Goal: Information Seeking & Learning: Learn about a topic

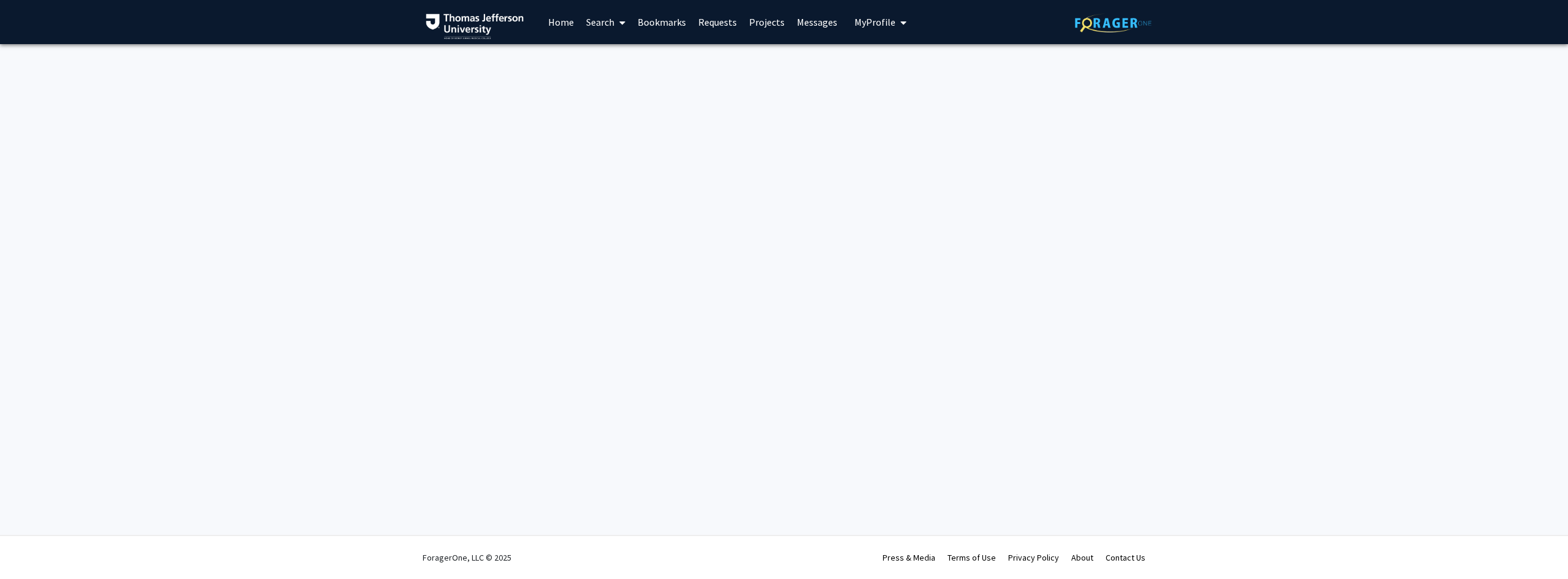
click at [554, 23] on link "Home" at bounding box center [561, 22] width 38 height 43
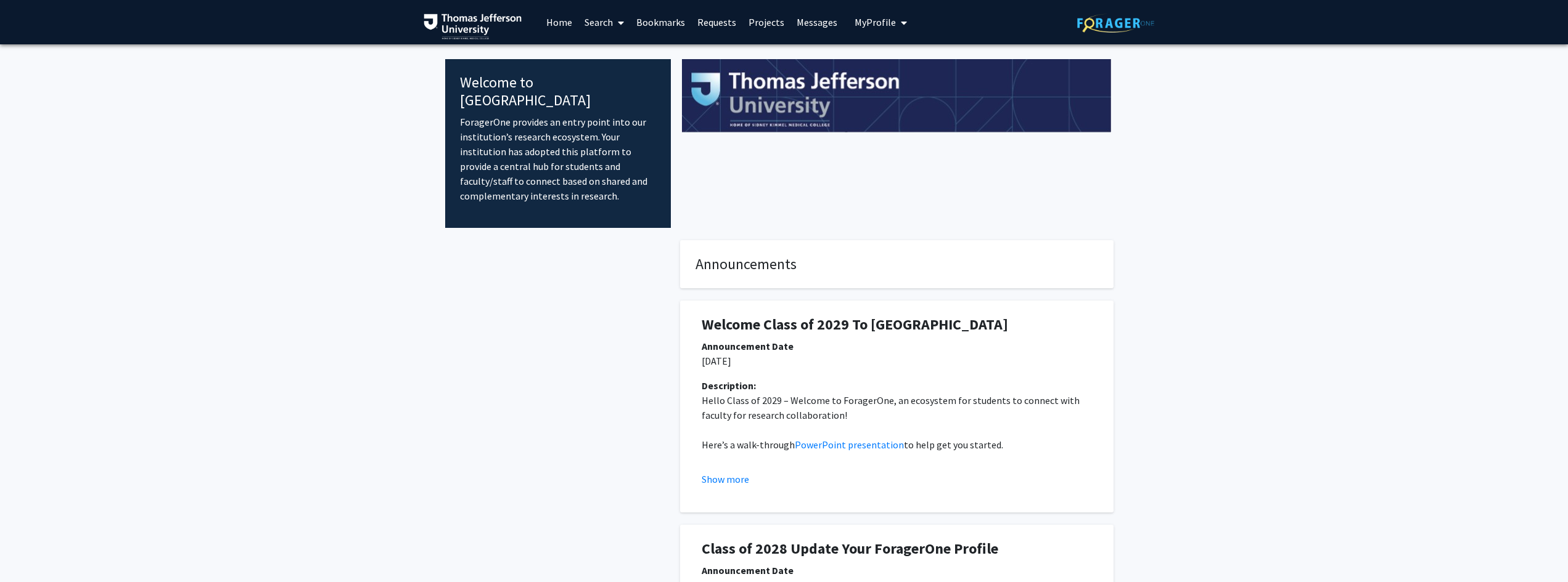
click at [785, 224] on fg-internal-home-page "Welcome to ForagerOne ForagerOne provides an entry point into our institution’s…" at bounding box center [784, 424] width 1568 height 760
click at [621, 24] on icon at bounding box center [620, 22] width 6 height 10
click at [625, 47] on span "Faculty/Staff" at bounding box center [624, 56] width 91 height 24
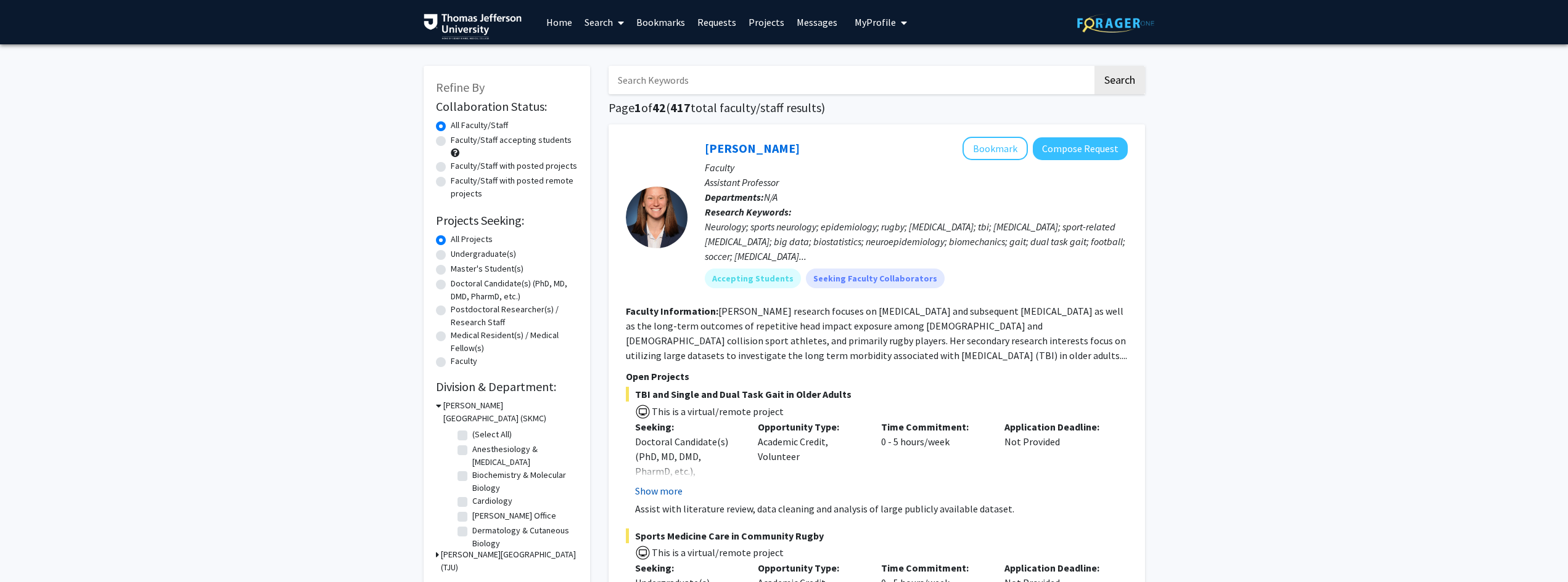
click at [673, 490] on button "Show more" at bounding box center [659, 491] width 48 height 15
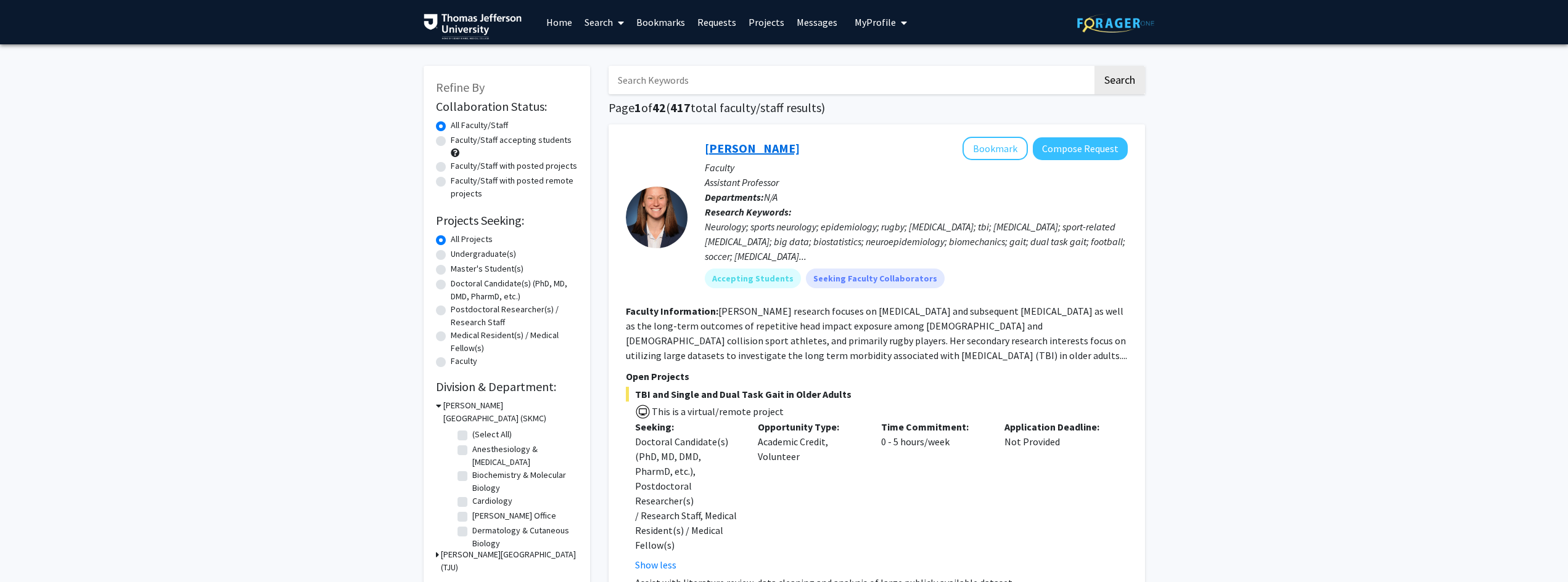
click at [766, 152] on link "[PERSON_NAME]" at bounding box center [752, 148] width 95 height 16
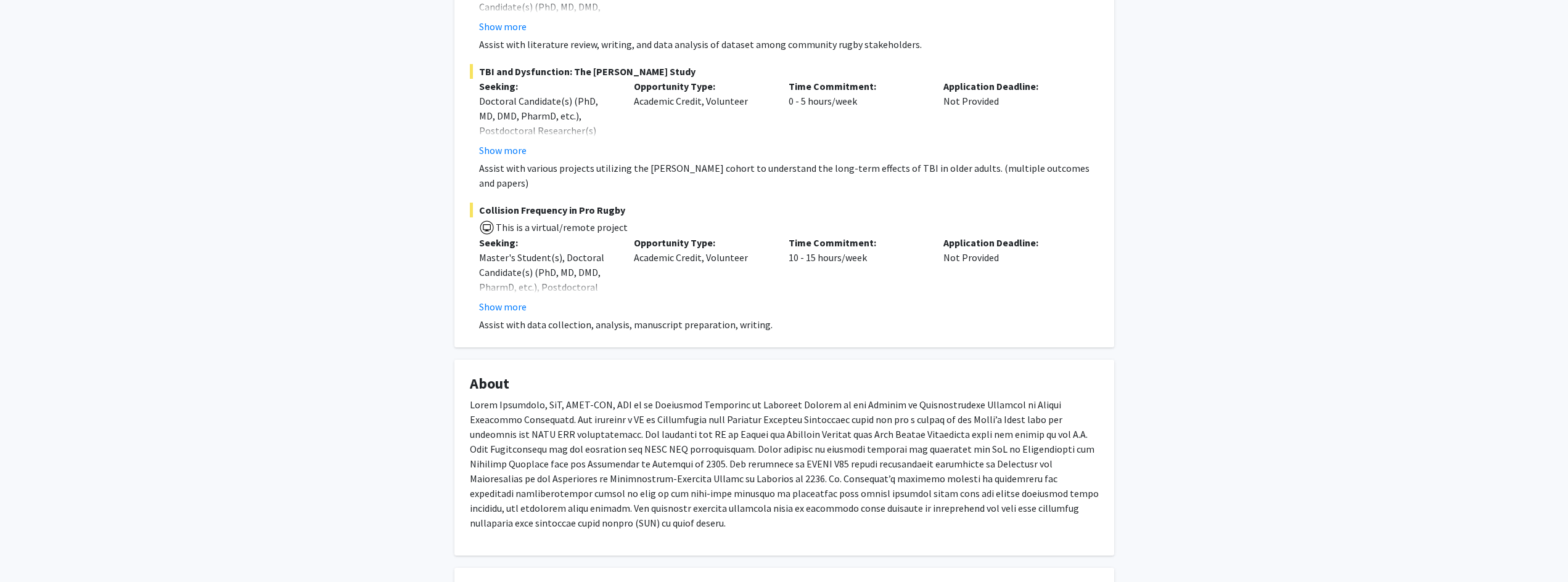
scroll to position [474, 0]
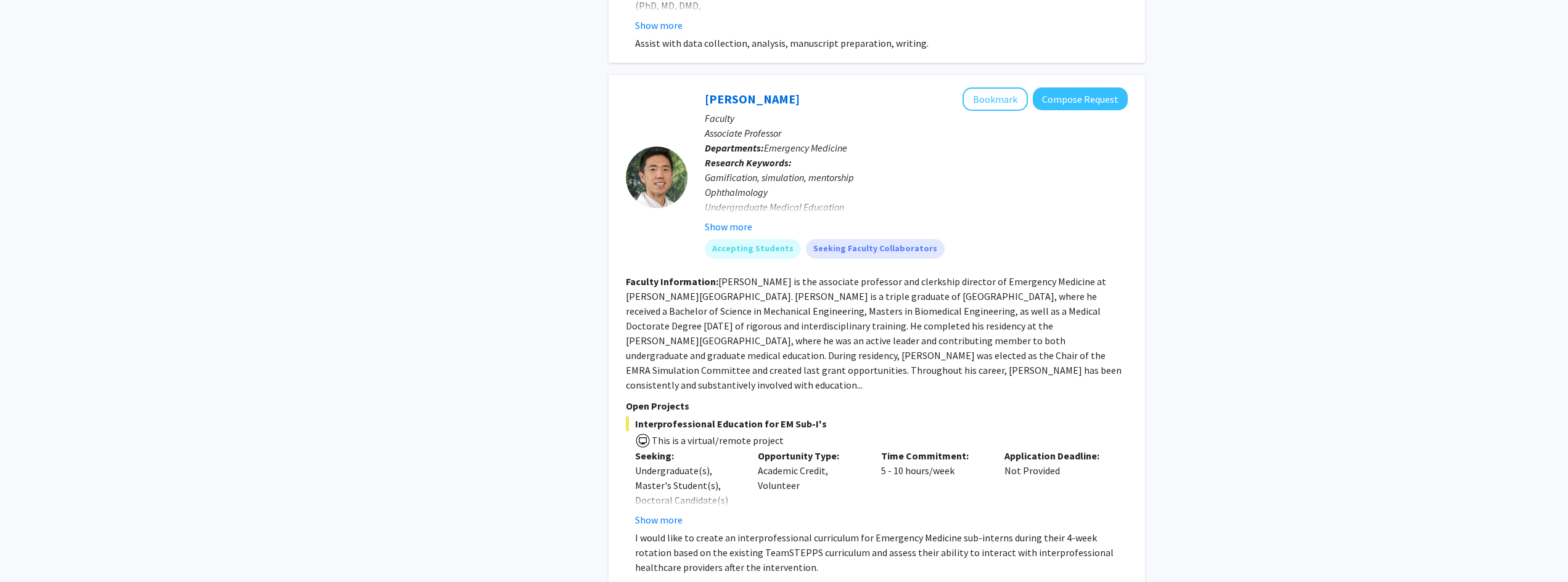
scroll to position [876, 0]
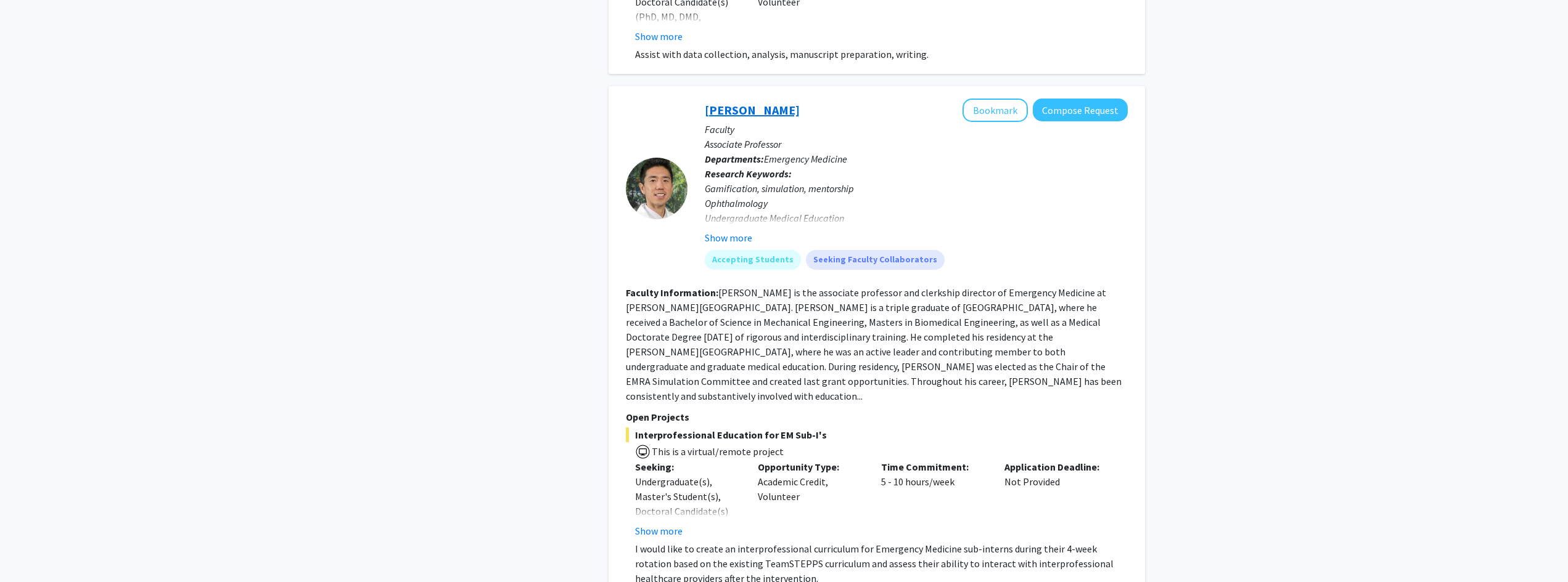
click at [765, 116] on link "[PERSON_NAME]" at bounding box center [752, 110] width 95 height 16
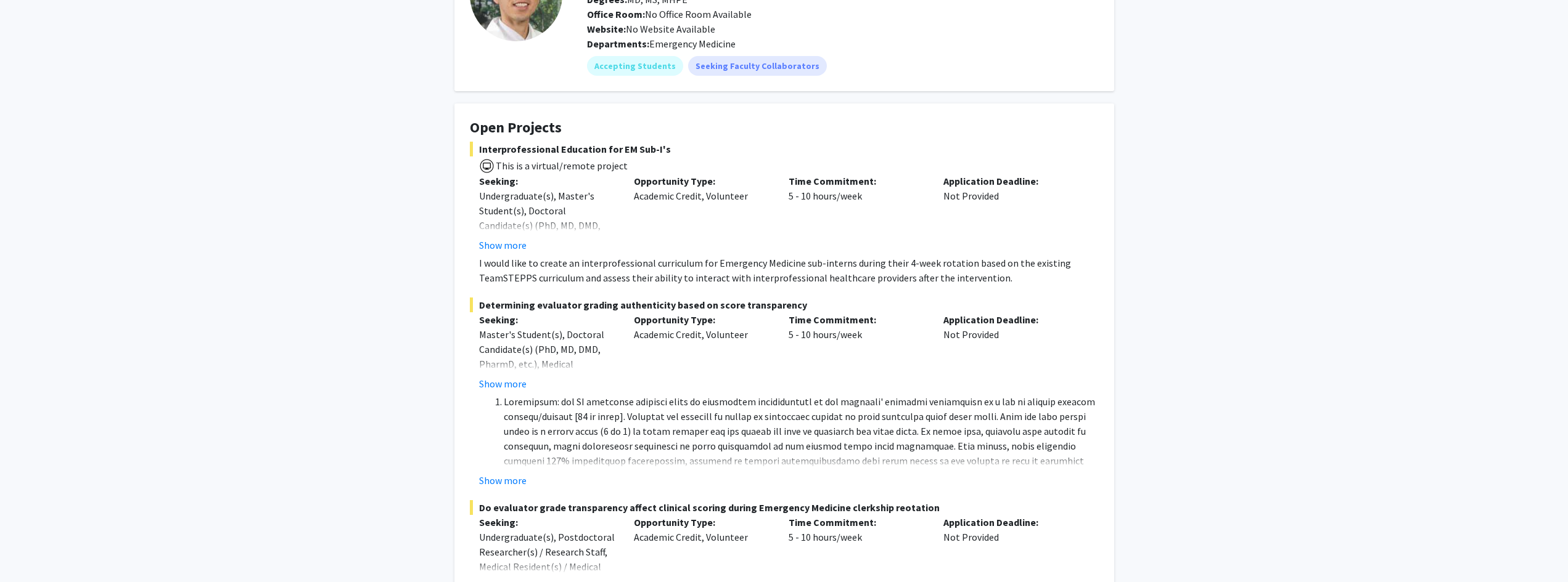
scroll to position [123, 0]
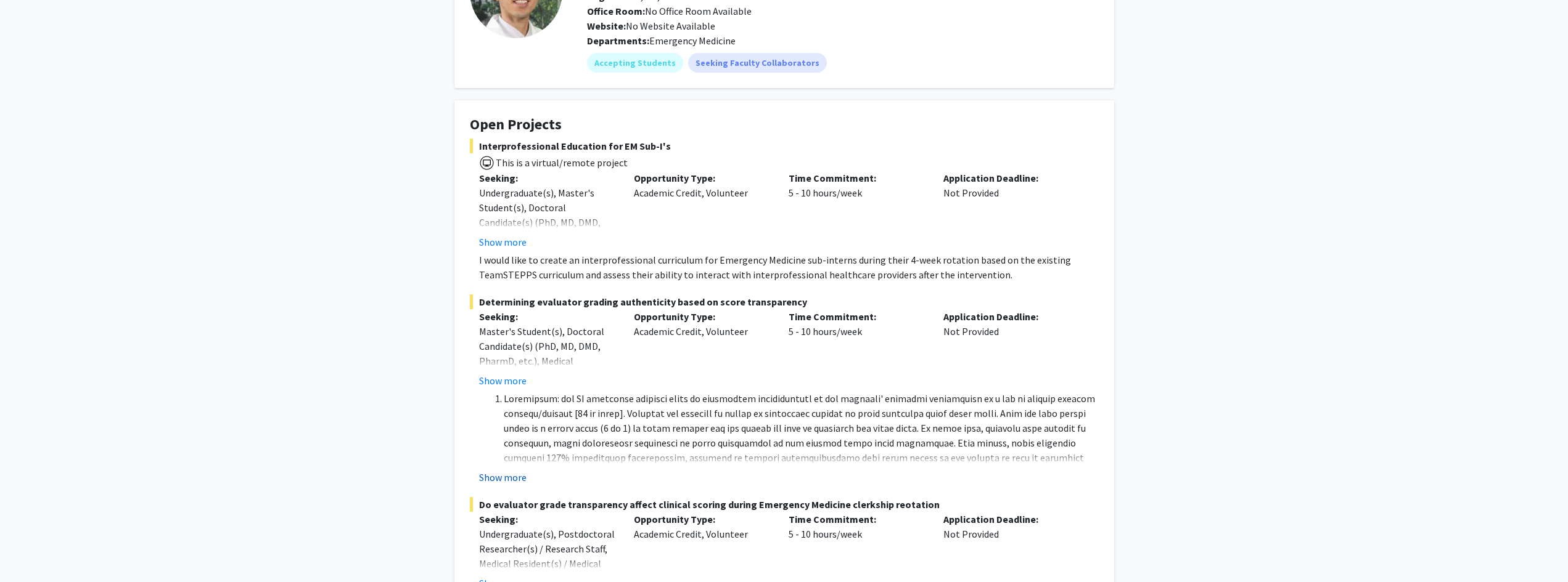
click at [500, 485] on button "Show more" at bounding box center [503, 478] width 48 height 15
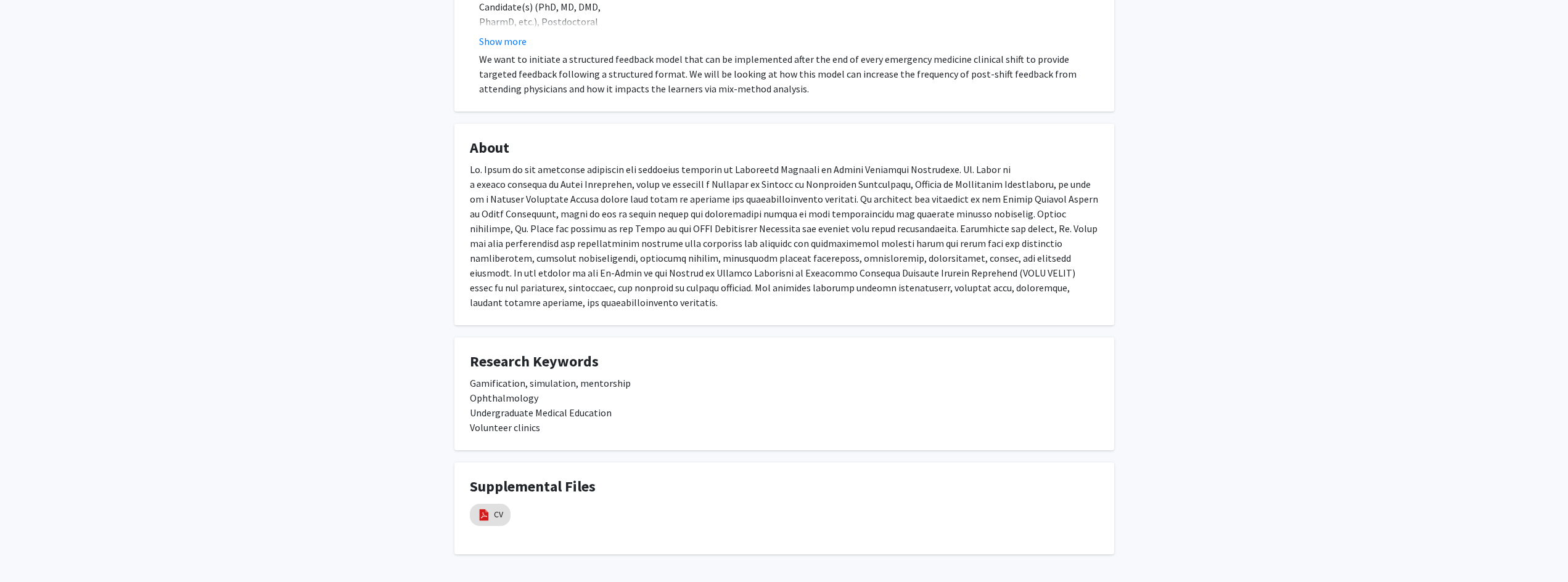
scroll to position [1001, 0]
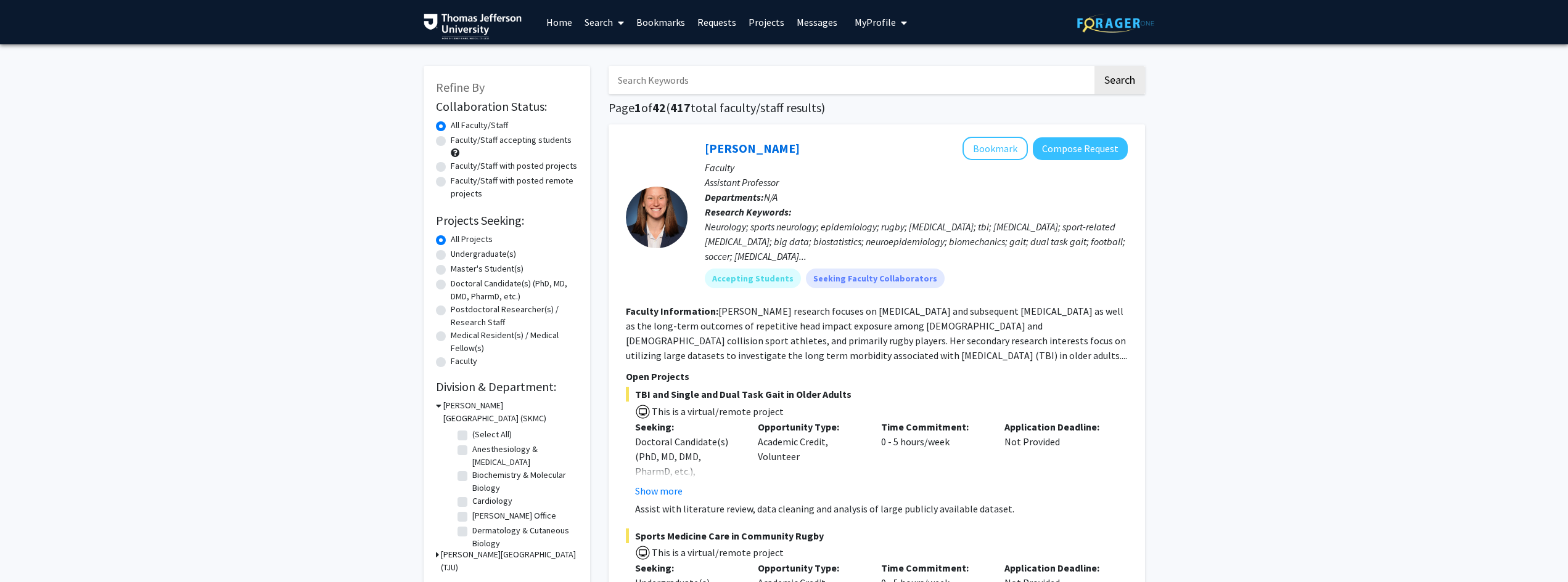
click at [451, 140] on label "Faculty/Staff accepting students" at bounding box center [511, 140] width 121 height 13
click at [451, 140] on input "Faculty/Staff accepting students" at bounding box center [455, 138] width 8 height 8
radio input "true"
click at [449, 269] on div "Master's Student(s)" at bounding box center [506, 270] width 142 height 15
click at [451, 272] on label "Master's Student(s)" at bounding box center [487, 269] width 73 height 13
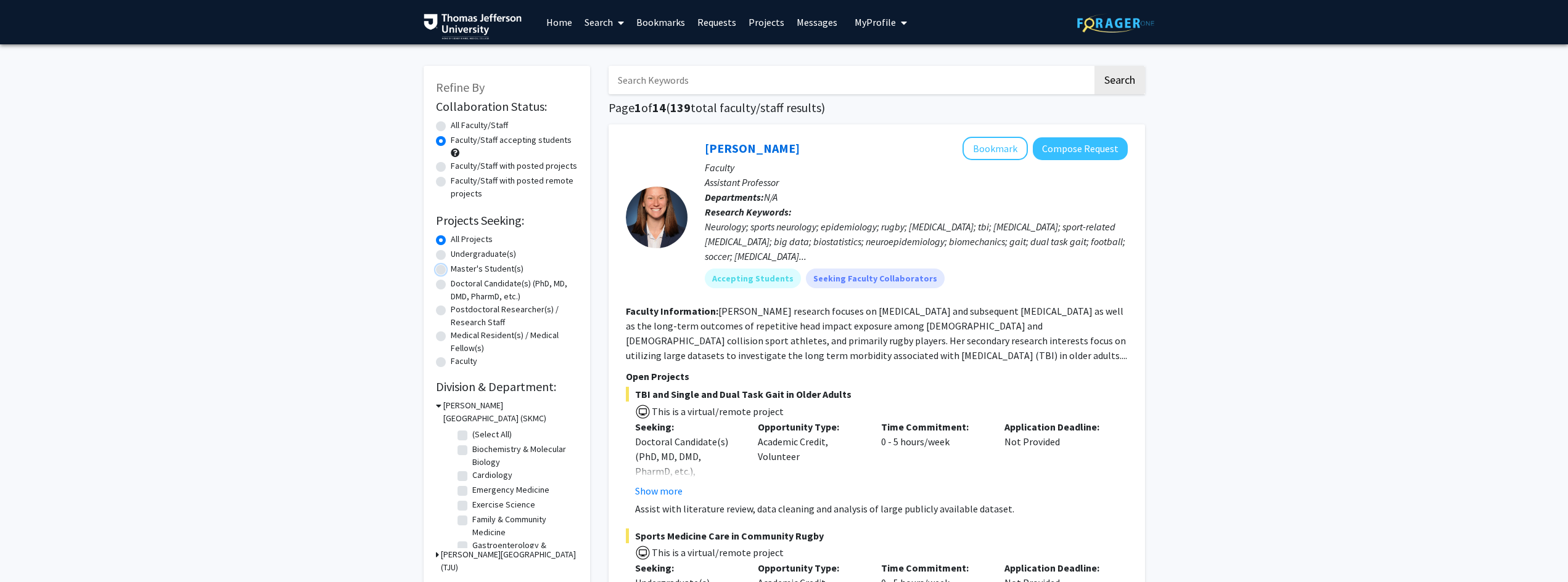
click at [451, 271] on input "Master's Student(s)" at bounding box center [455, 267] width 8 height 8
radio input "true"
click at [451, 239] on label "All Projects" at bounding box center [472, 239] width 42 height 13
click at [451, 239] on input "All Projects" at bounding box center [455, 237] width 8 height 8
radio input "true"
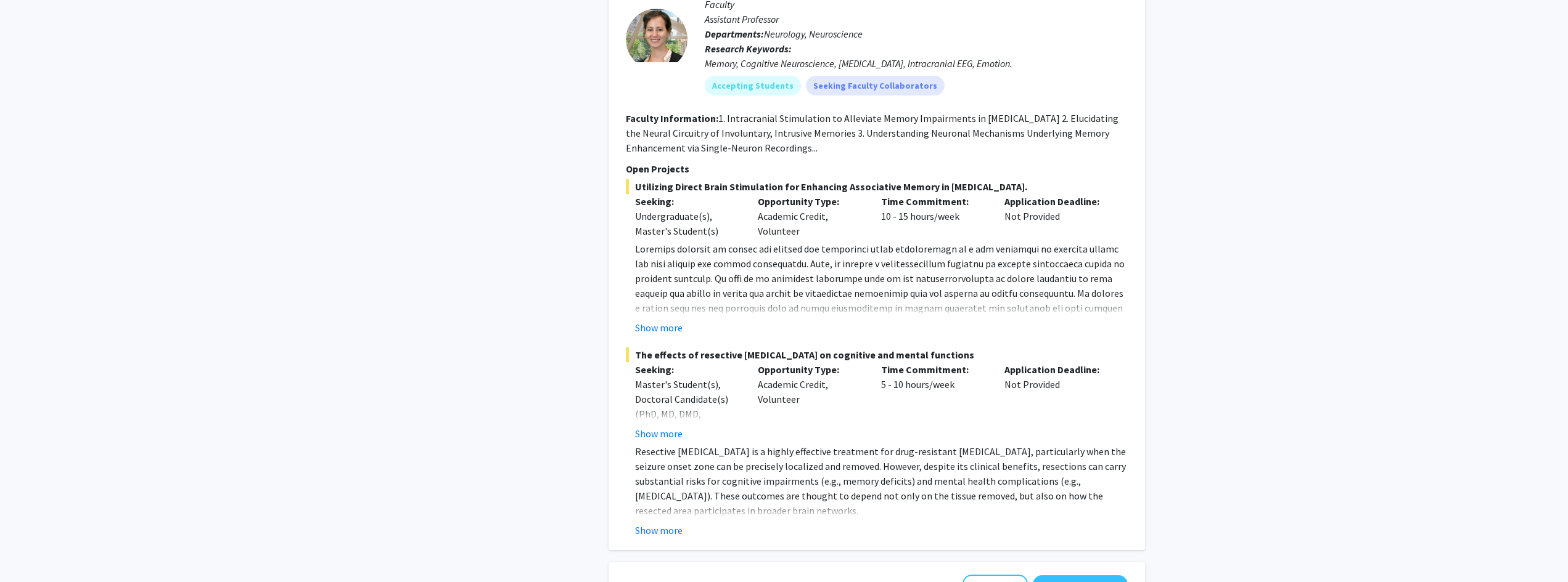
scroll to position [4450, 0]
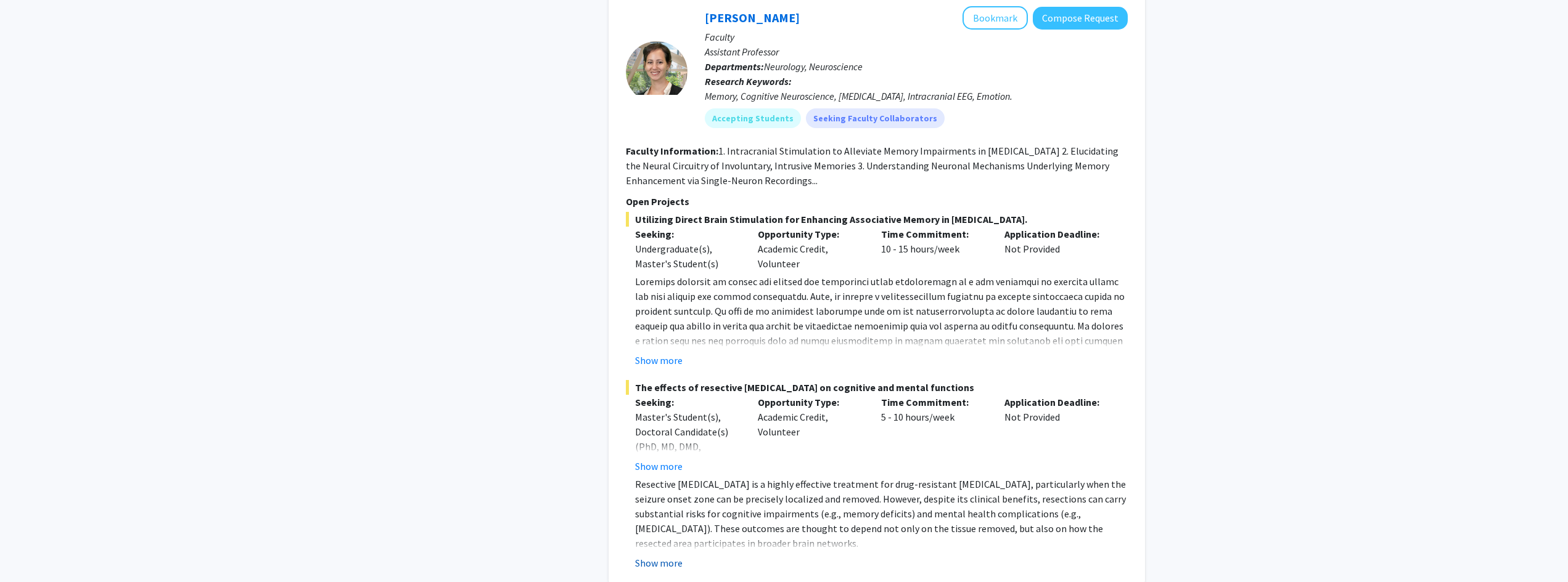
click at [681, 556] on button "Show more" at bounding box center [659, 563] width 48 height 15
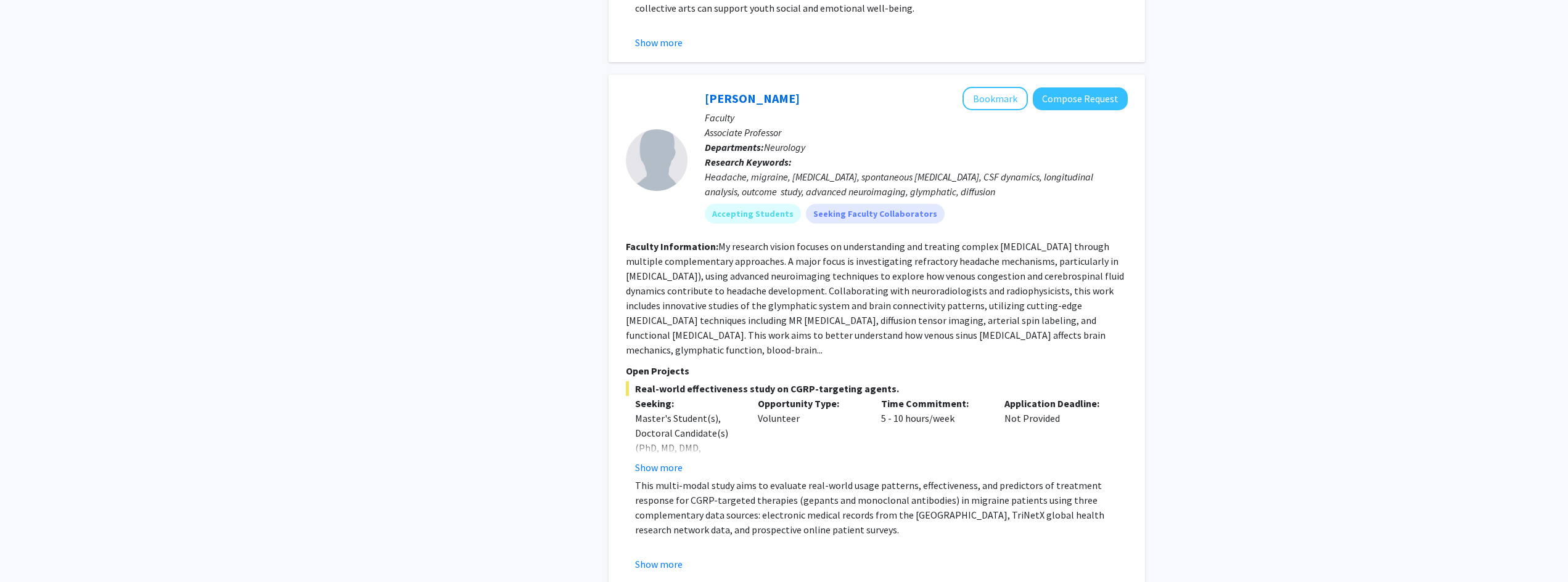
scroll to position [5910, 0]
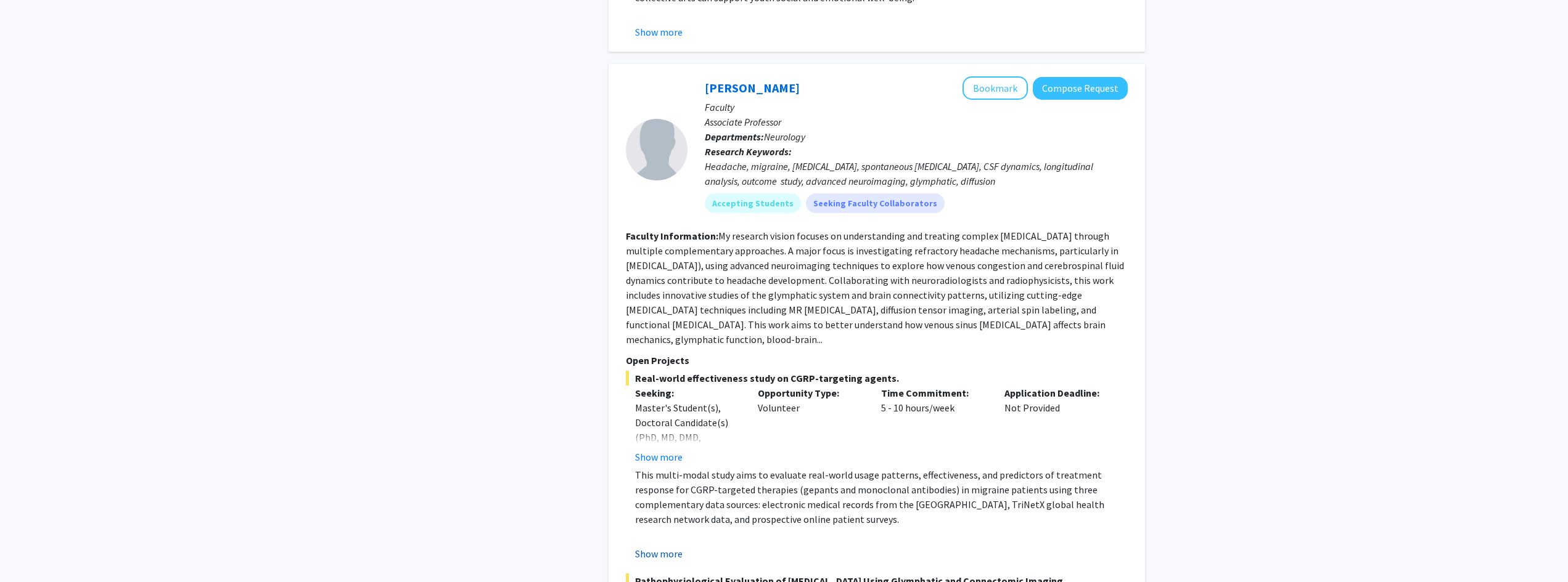
click at [665, 547] on button "Show more" at bounding box center [659, 554] width 48 height 15
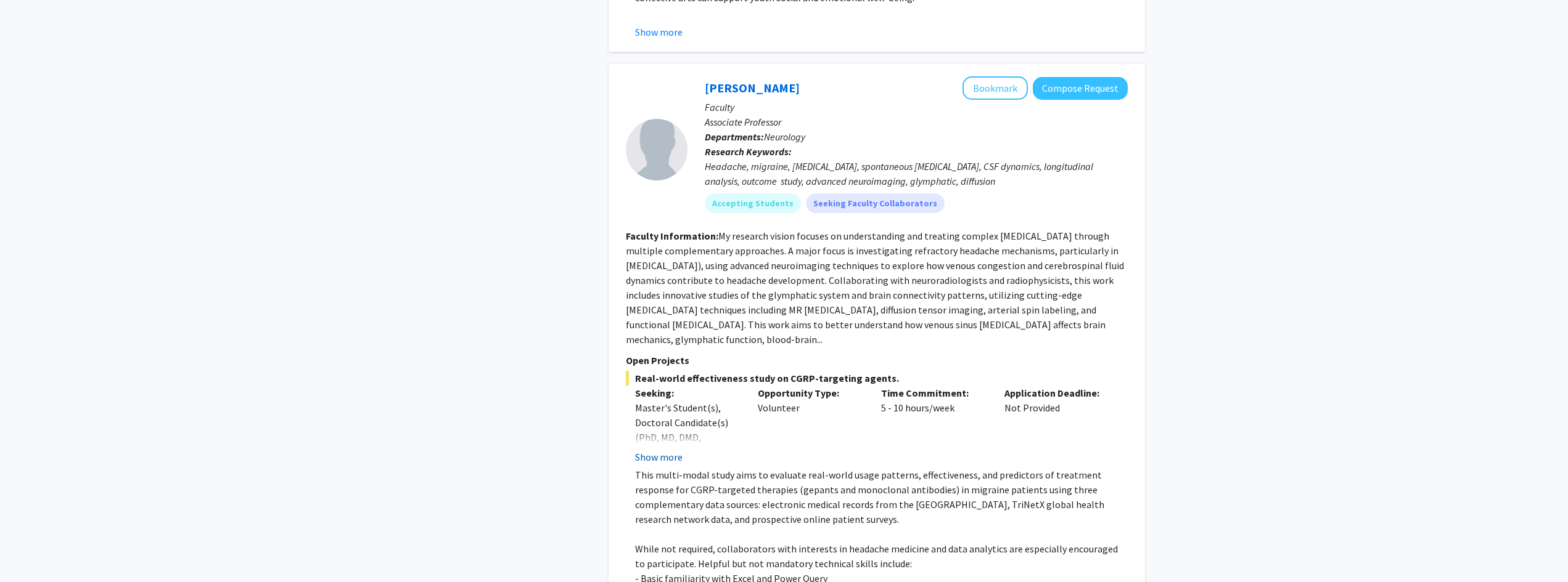
click at [667, 450] on button "Show more" at bounding box center [659, 457] width 48 height 15
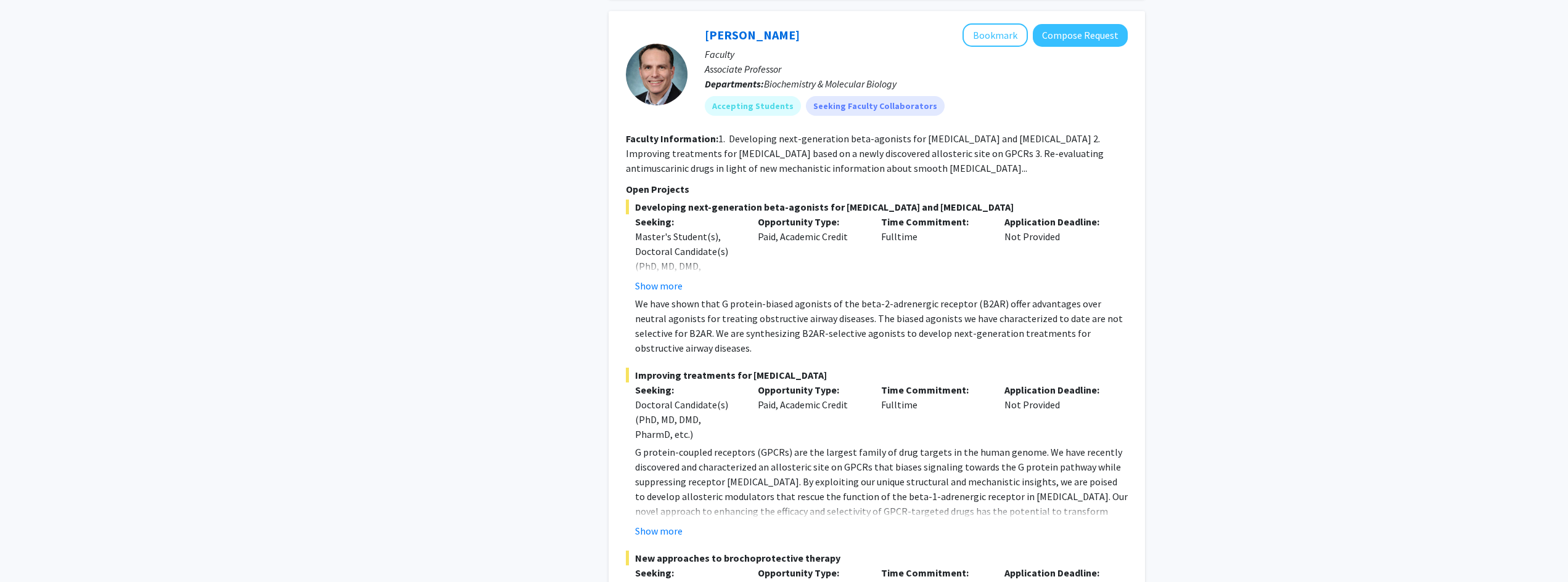
scroll to position [8121, 0]
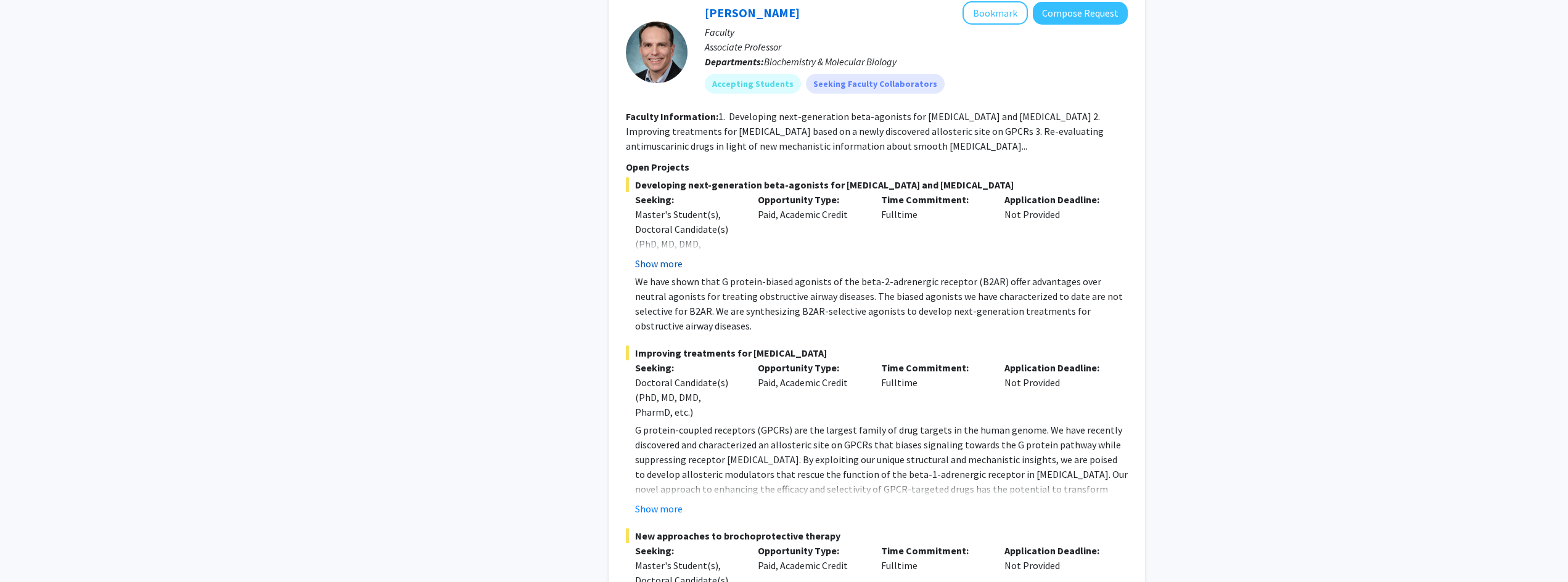
click at [676, 256] on button "Show more" at bounding box center [659, 264] width 48 height 15
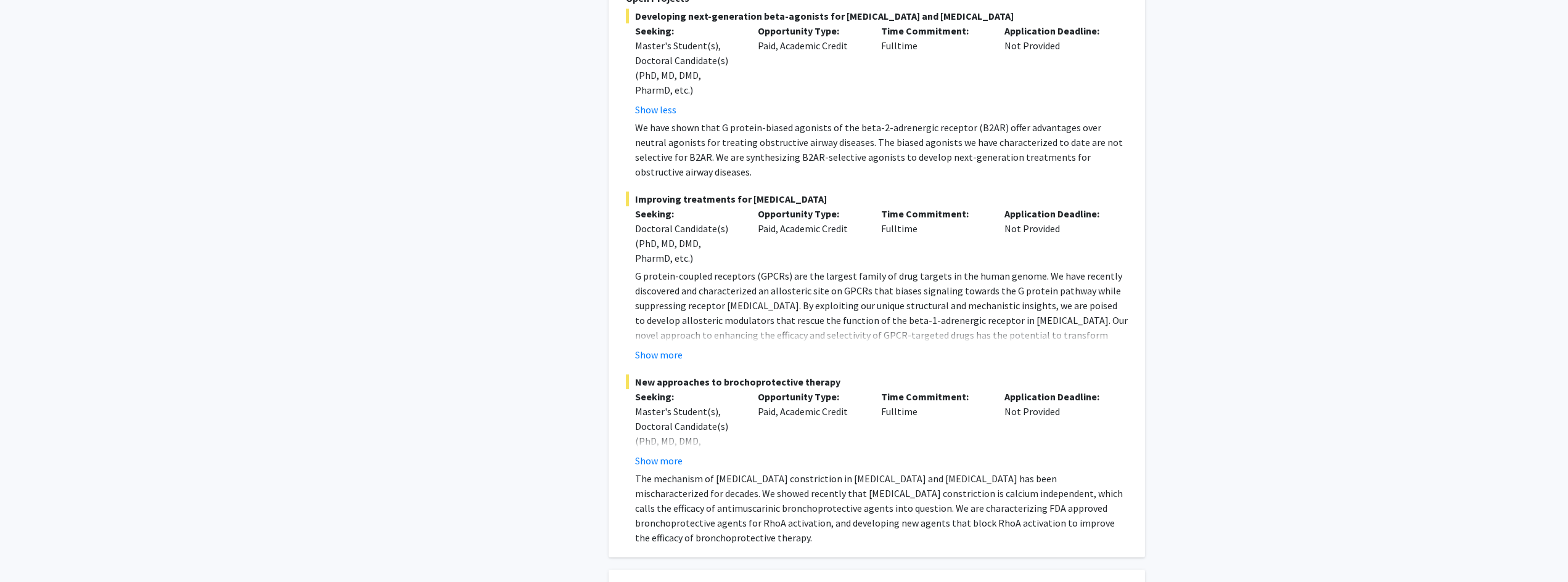
scroll to position [8313, 0]
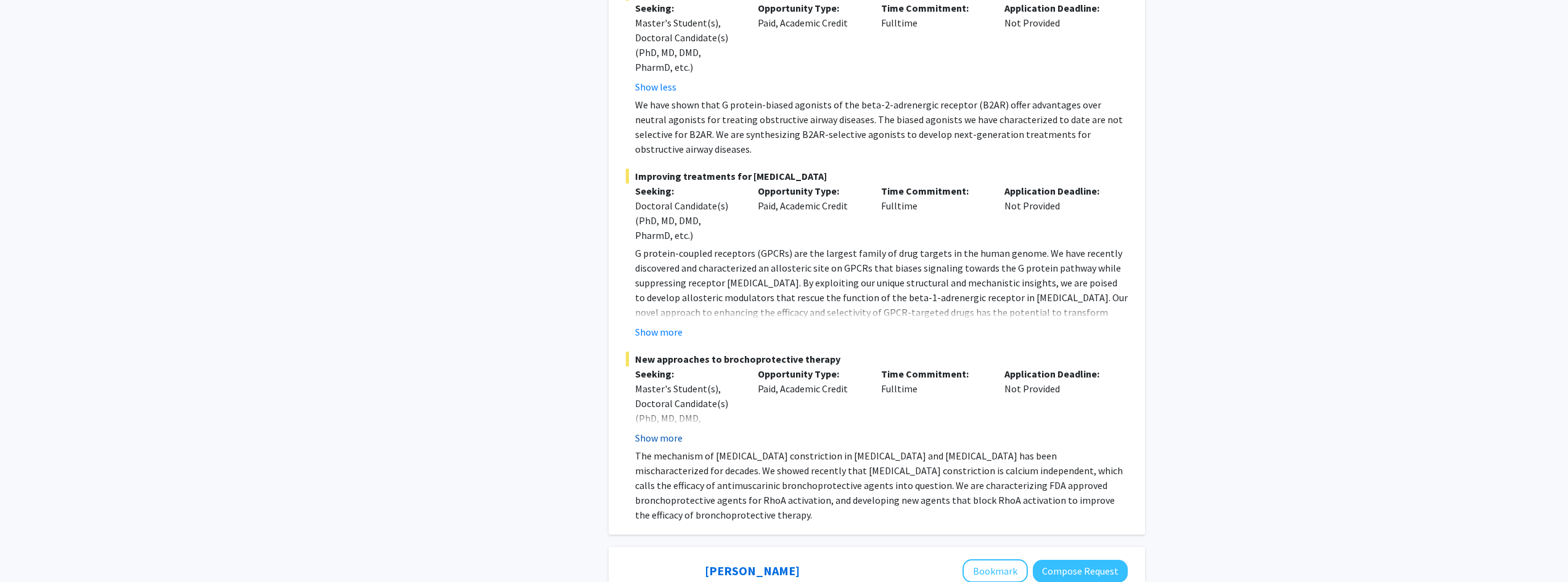
click at [659, 431] on button "Show more" at bounding box center [659, 438] width 48 height 15
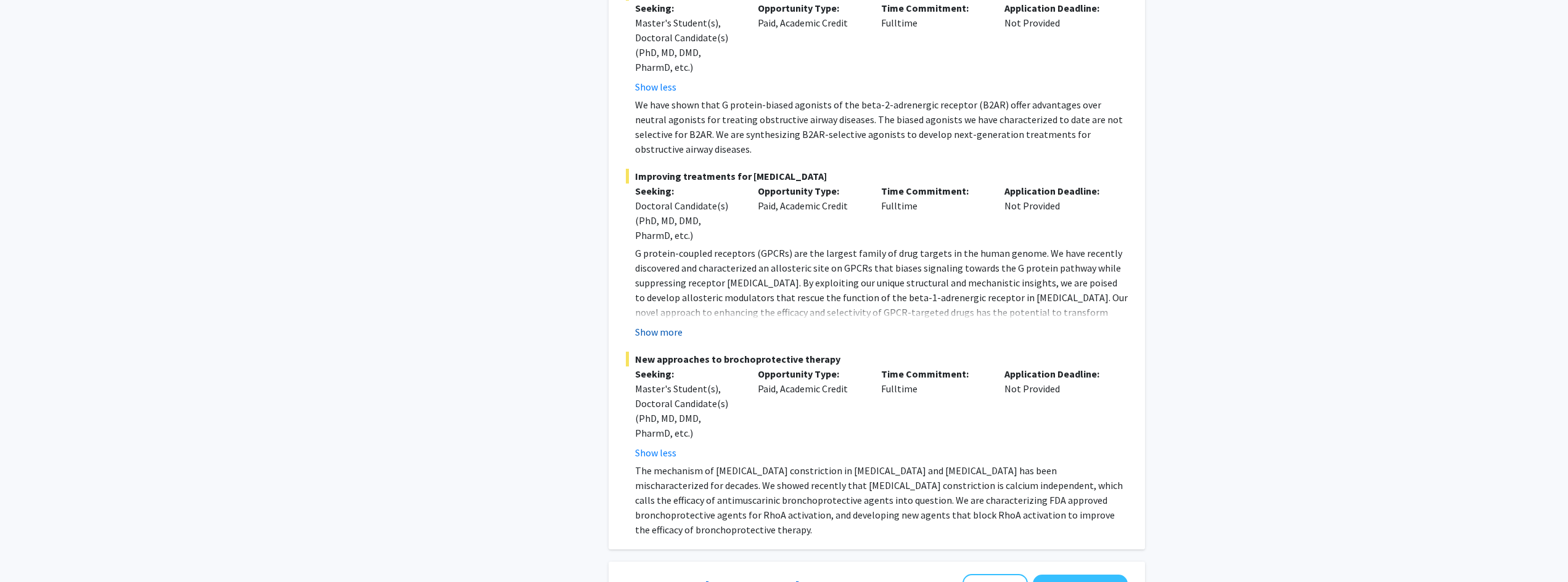
click at [651, 325] on button "Show more" at bounding box center [659, 332] width 48 height 15
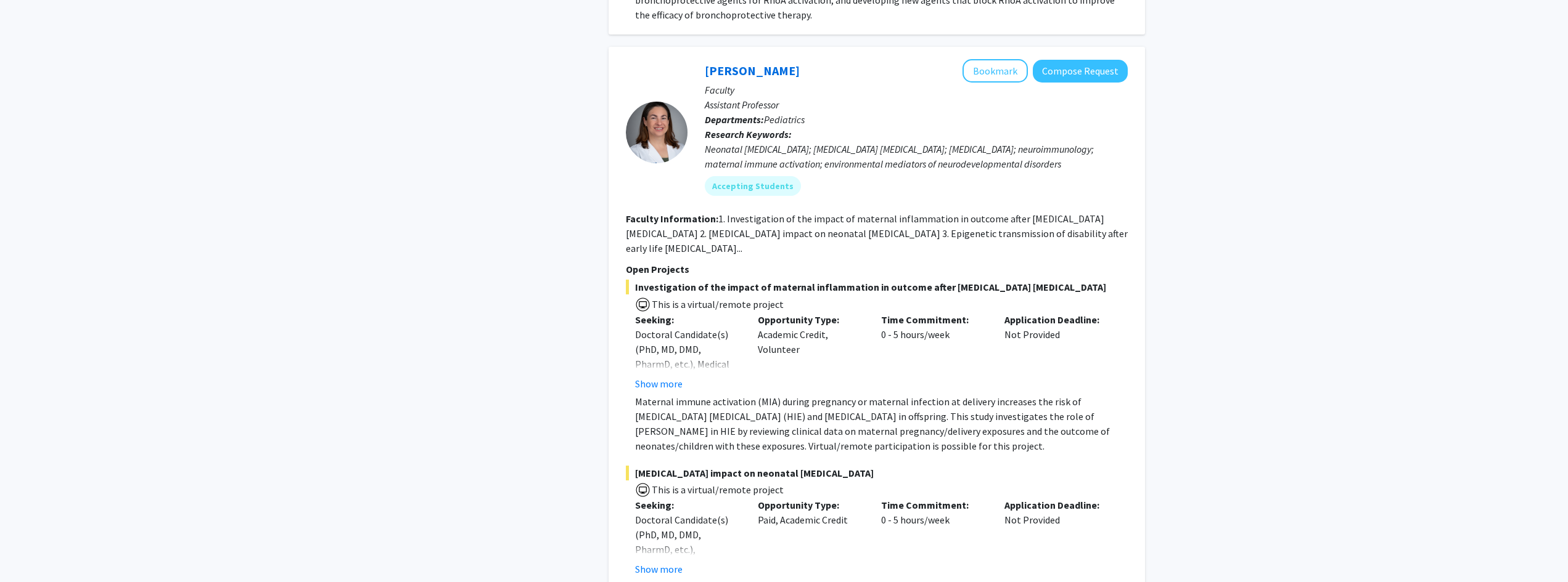
scroll to position [8820, 0]
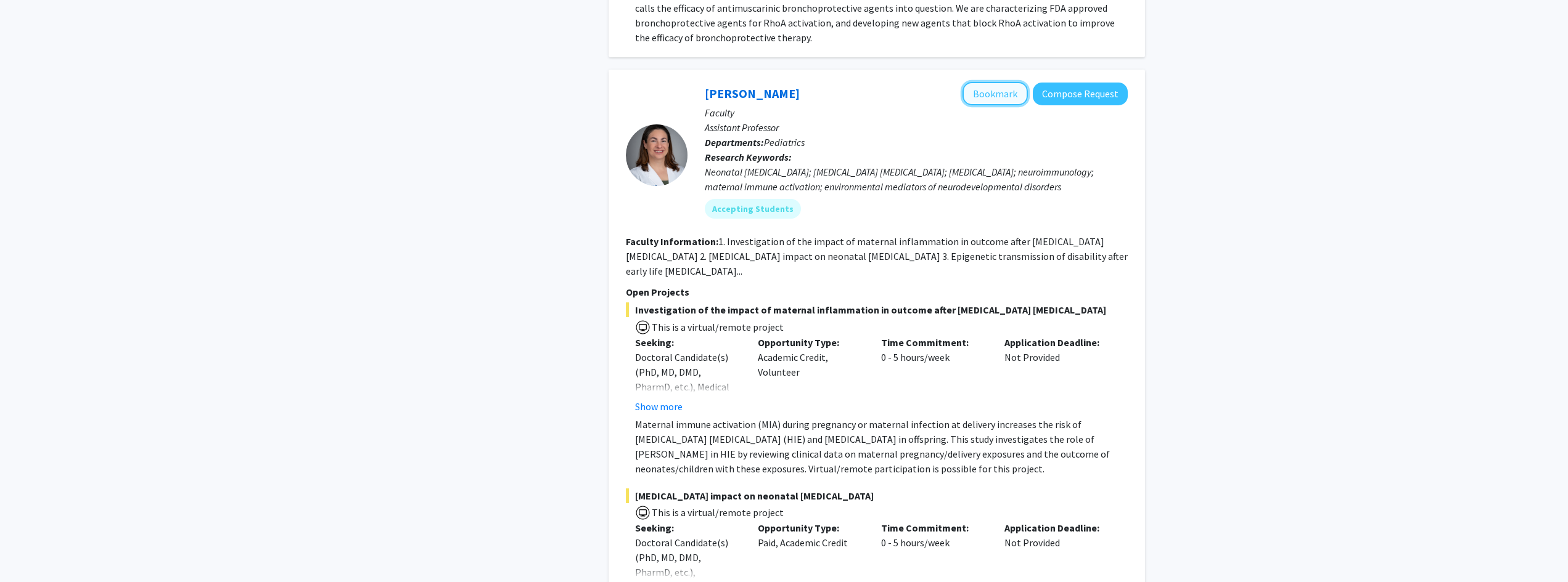
click at [785, 82] on button "Bookmark" at bounding box center [995, 94] width 65 height 24
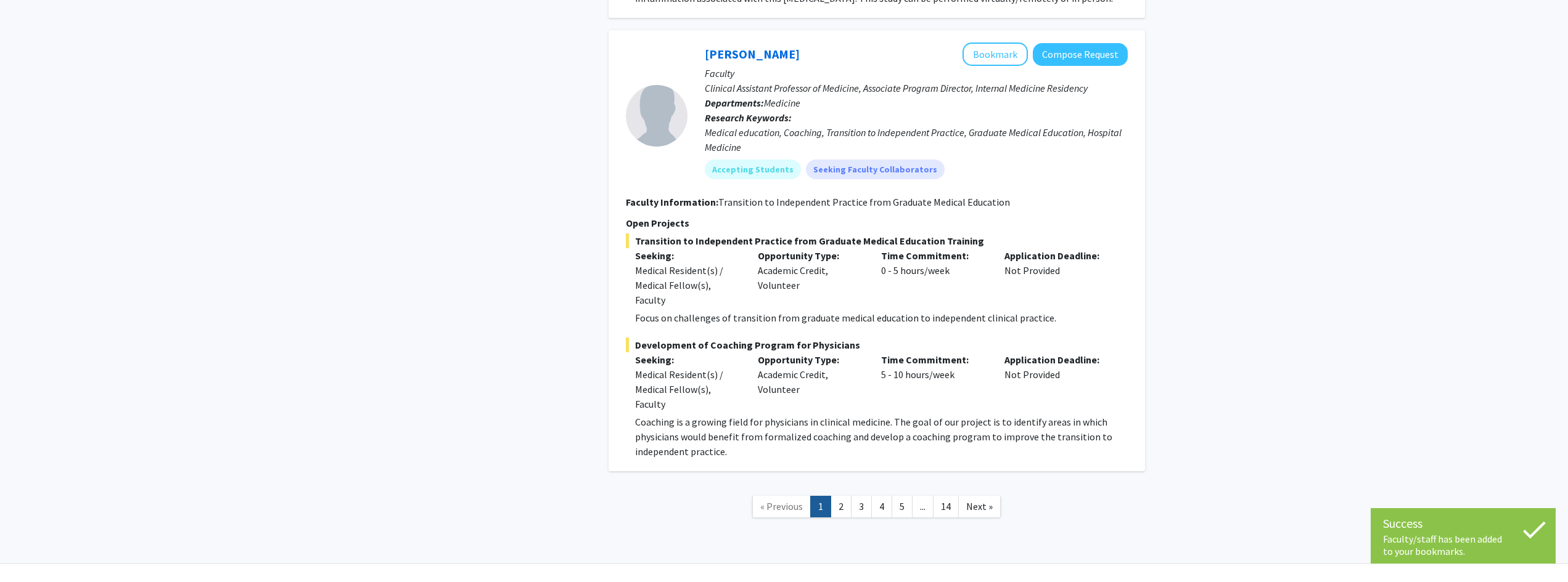
scroll to position [9687, 0]
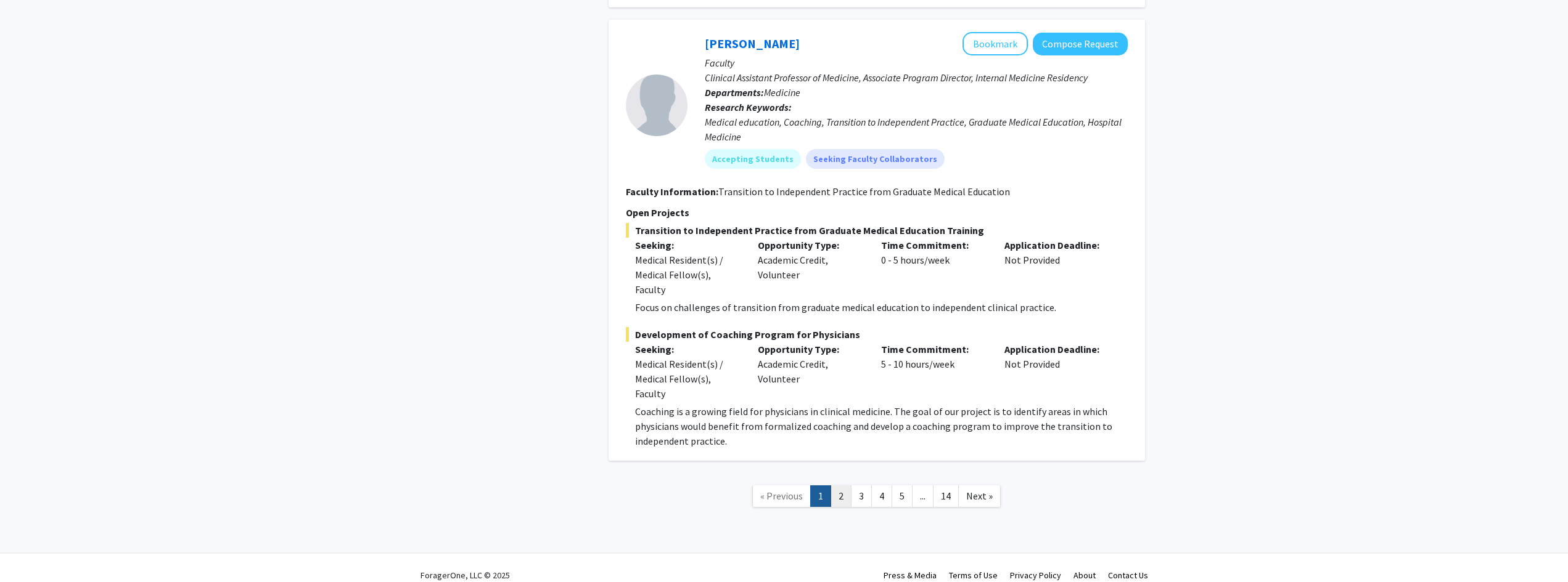
click at [785, 488] on link "2" at bounding box center [841, 497] width 21 height 22
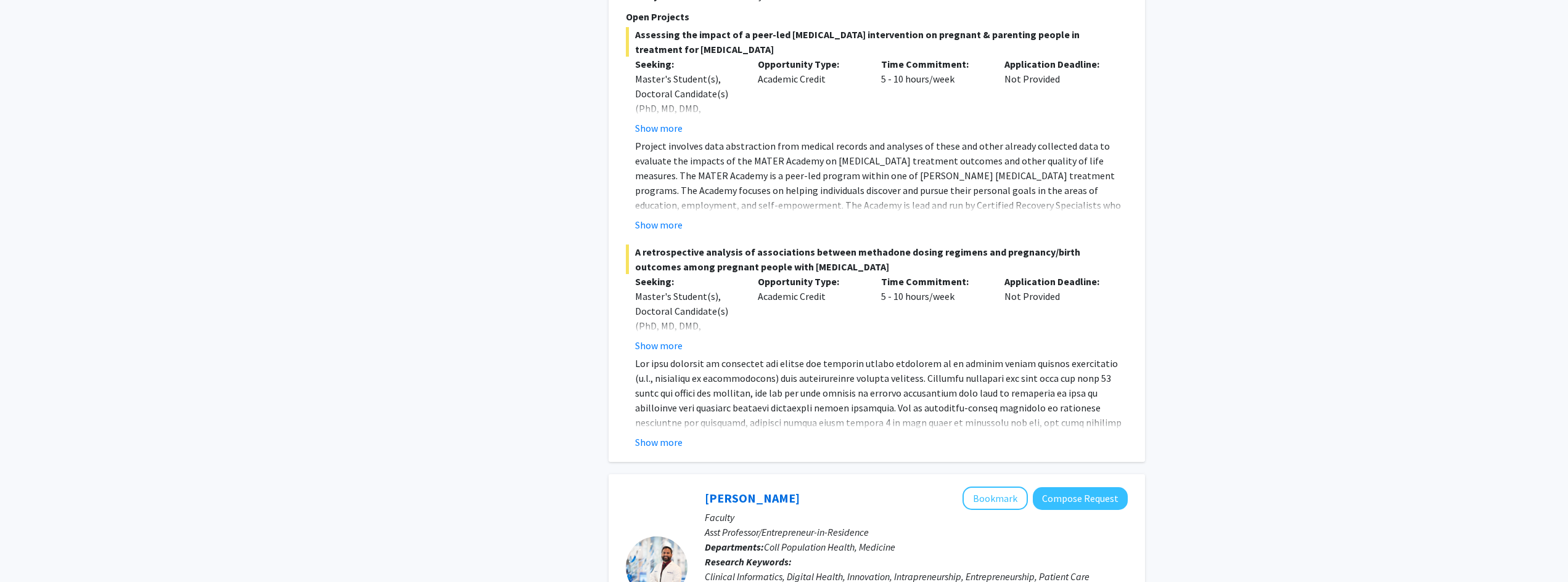
scroll to position [2744, 0]
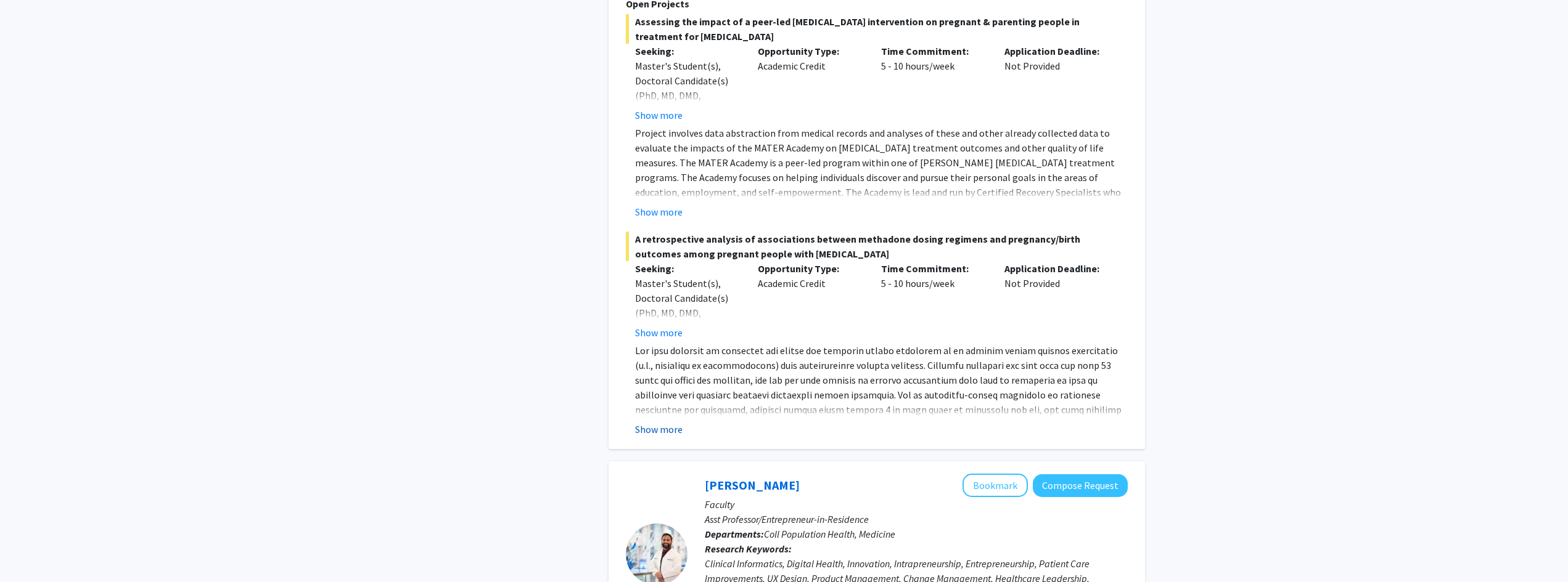
click at [650, 422] on button "Show more" at bounding box center [659, 429] width 48 height 15
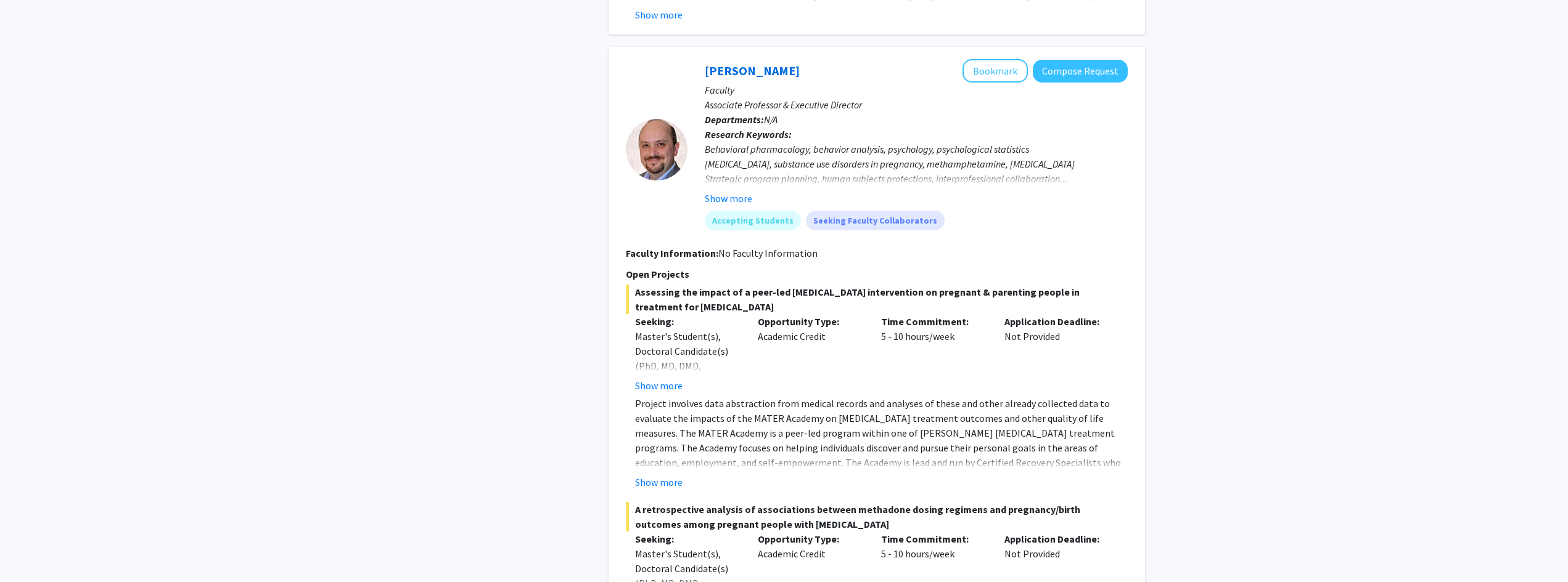
scroll to position [2427, 0]
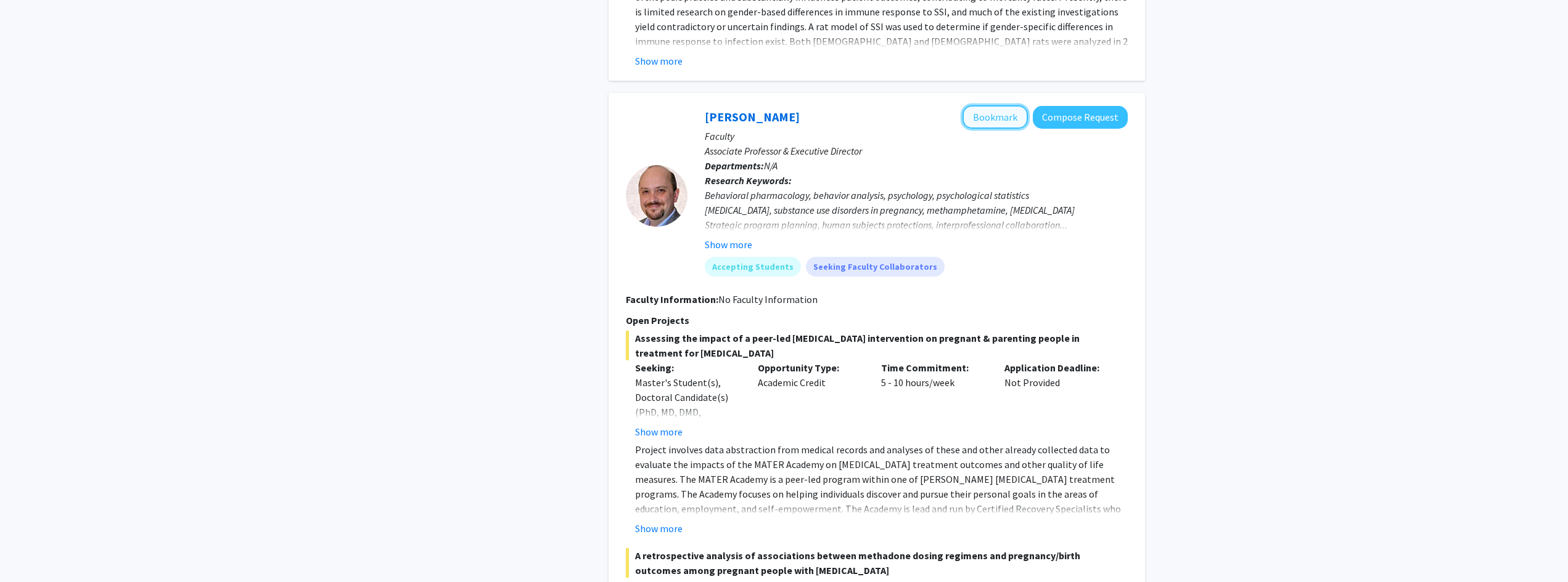
click at [785, 105] on button "Bookmark" at bounding box center [995, 117] width 65 height 24
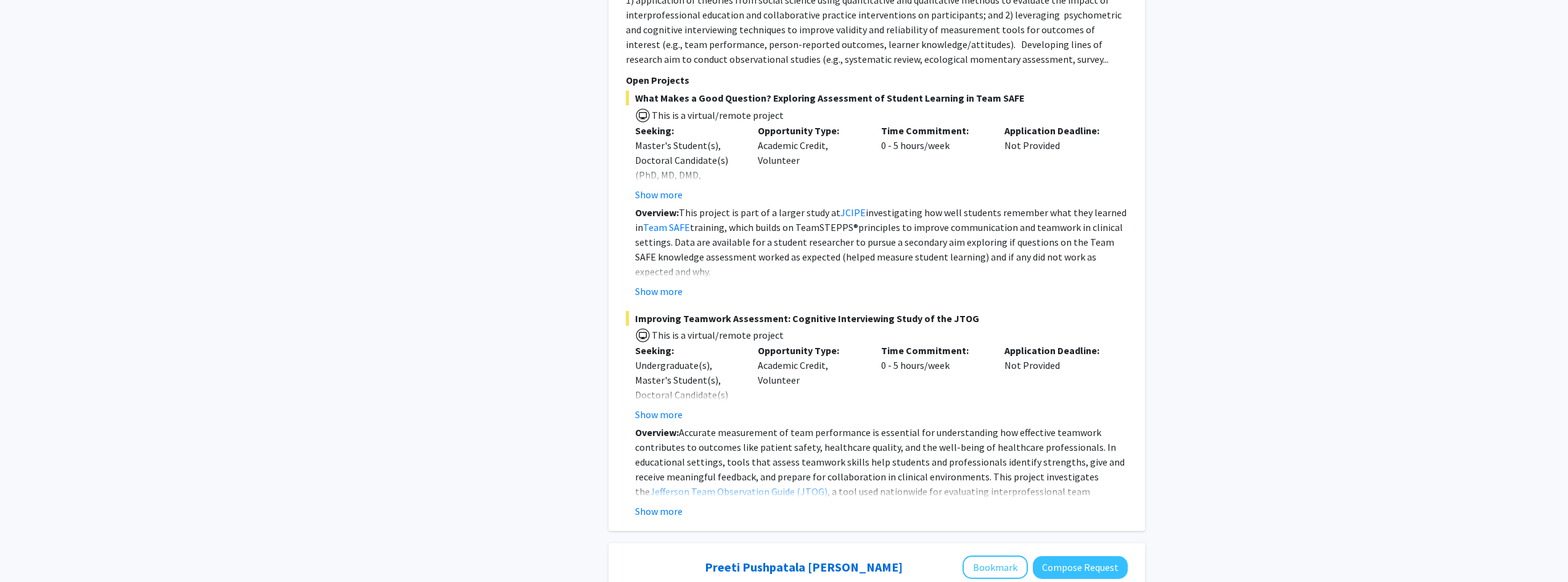
scroll to position [4954, 0]
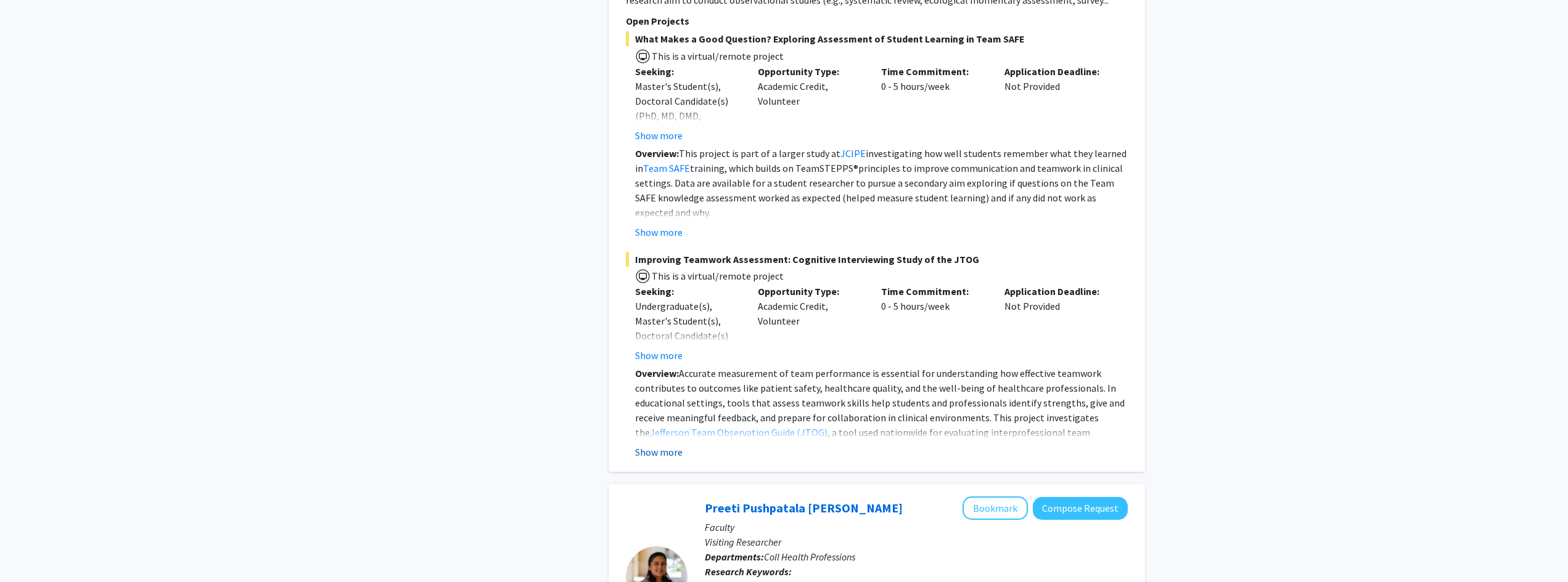
click at [669, 445] on button "Show more" at bounding box center [659, 452] width 48 height 15
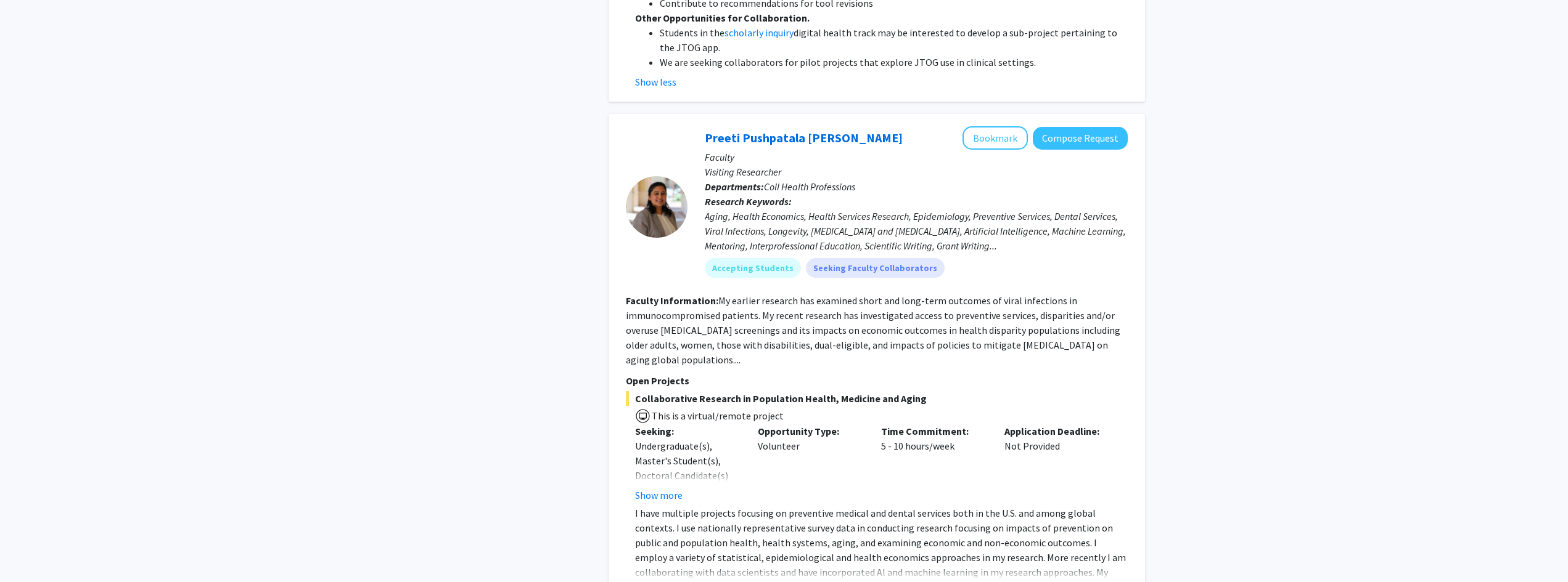
scroll to position [5701, 0]
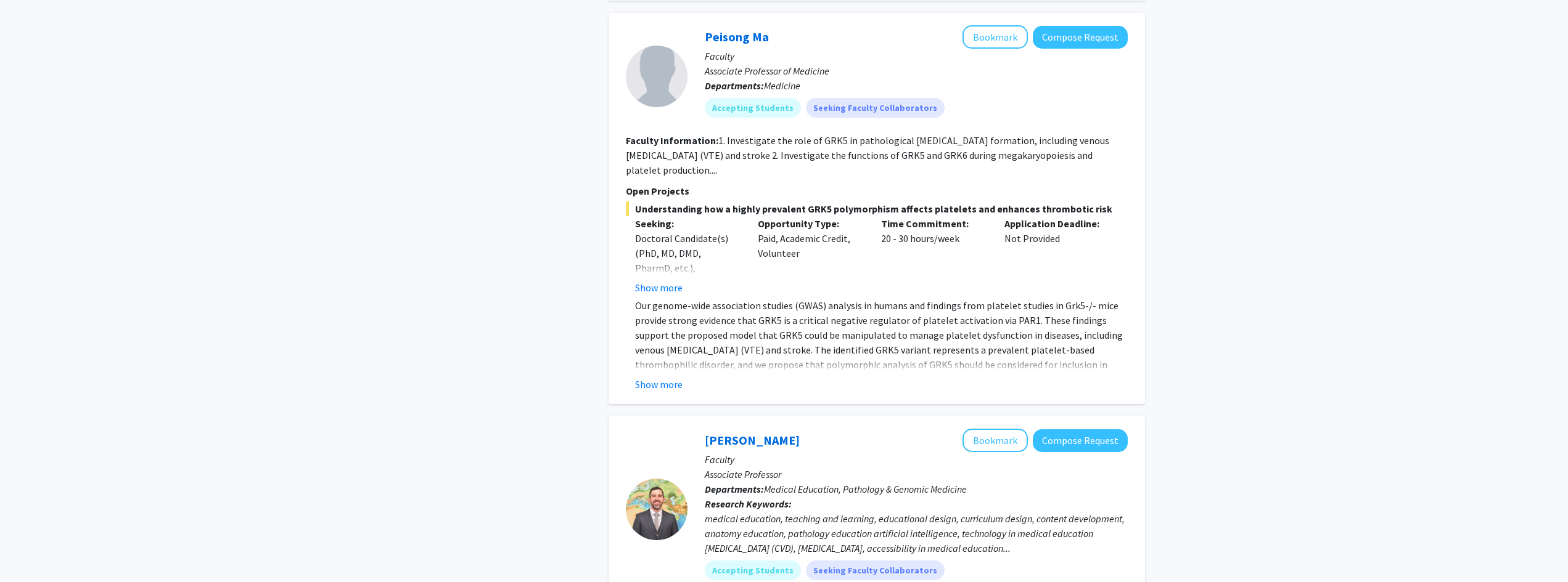
scroll to position [1205, 0]
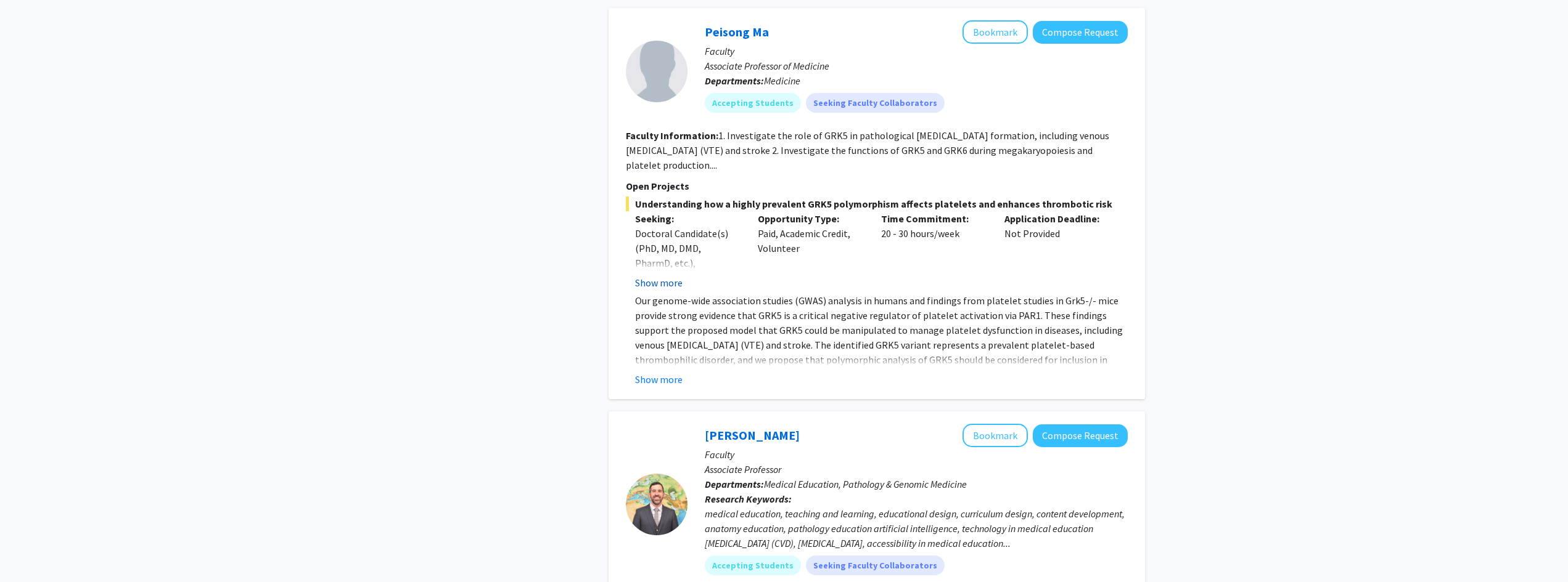
click at [660, 282] on button "Show more" at bounding box center [659, 283] width 48 height 15
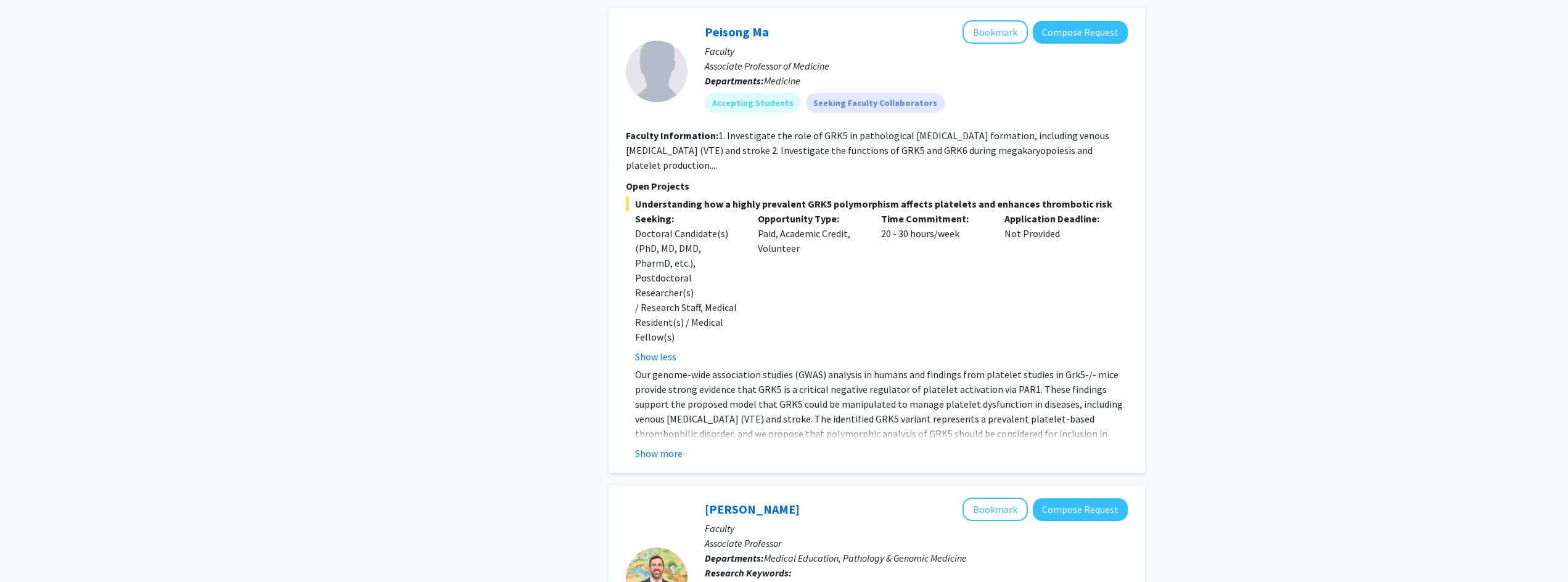
click at [669, 446] on button "Show more" at bounding box center [659, 454] width 48 height 15
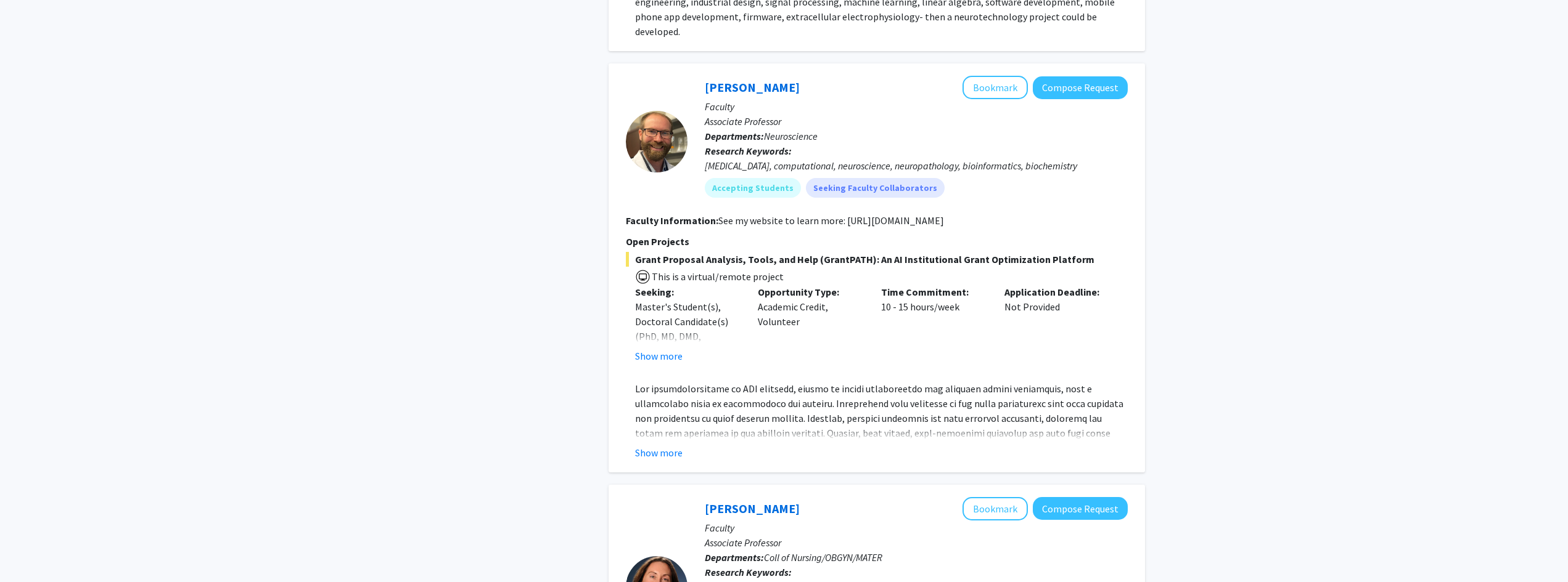
scroll to position [2542, 0]
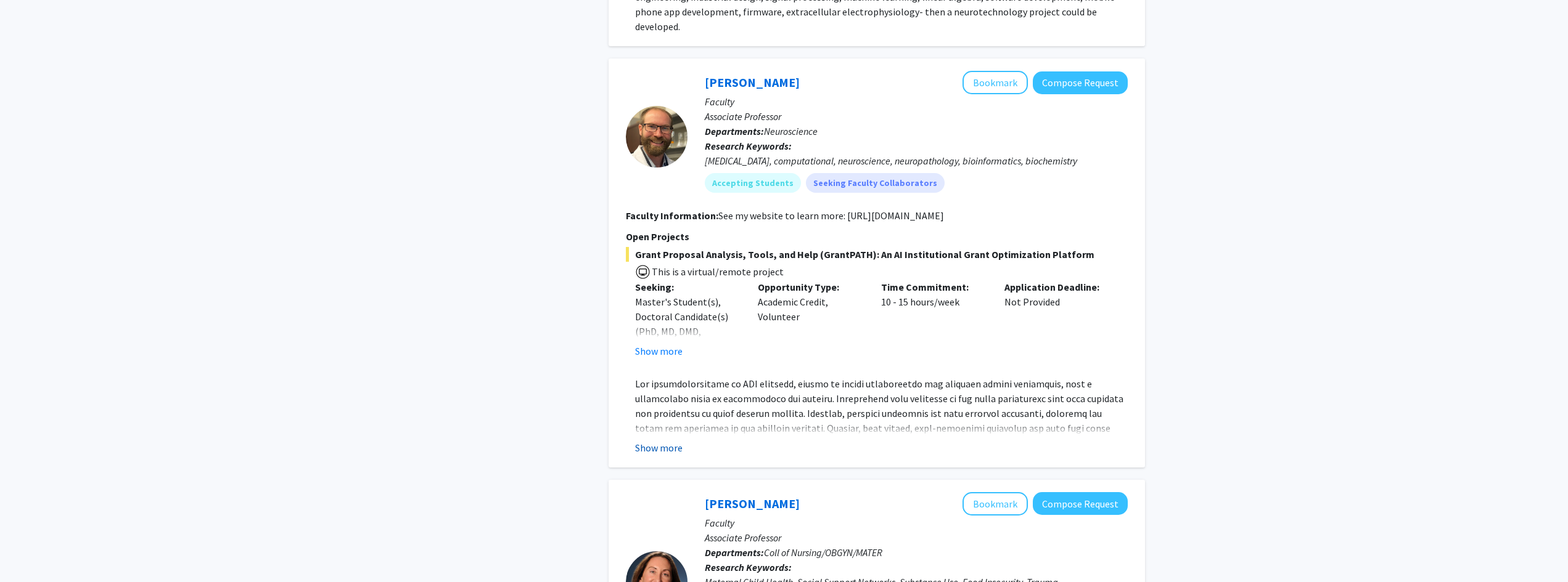
click at [668, 440] on button "Show more" at bounding box center [659, 448] width 48 height 15
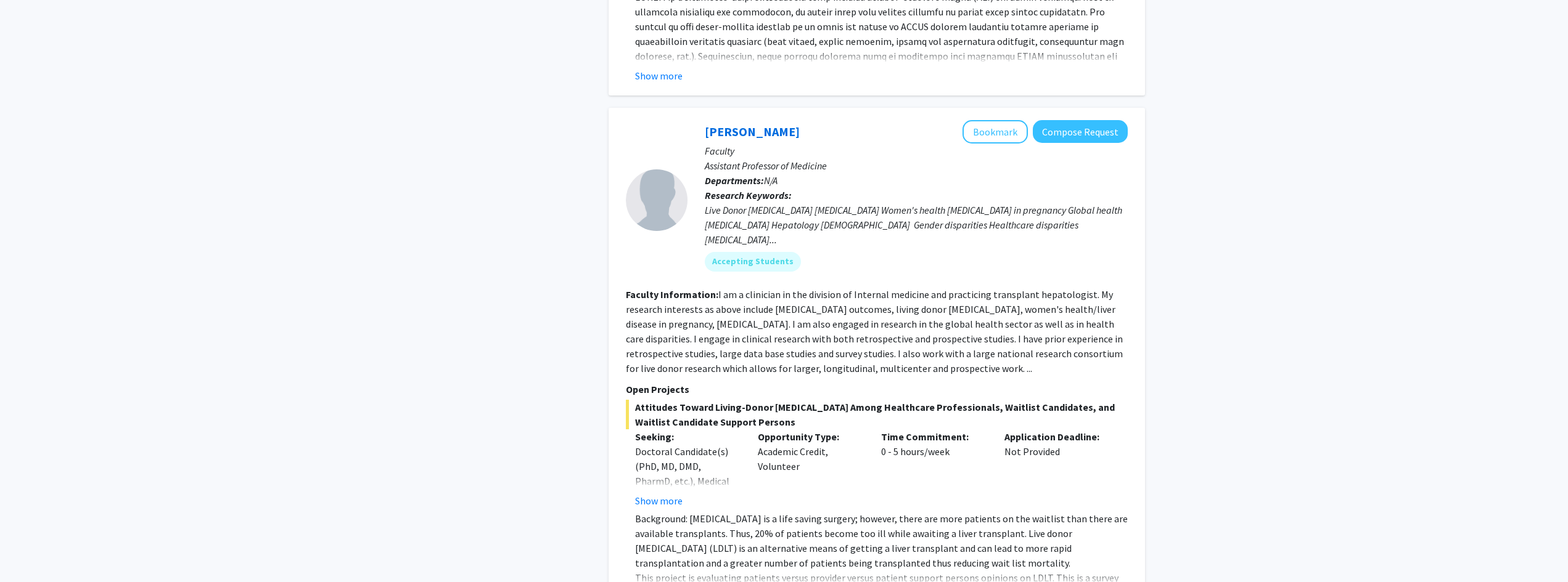
scroll to position [3949, 0]
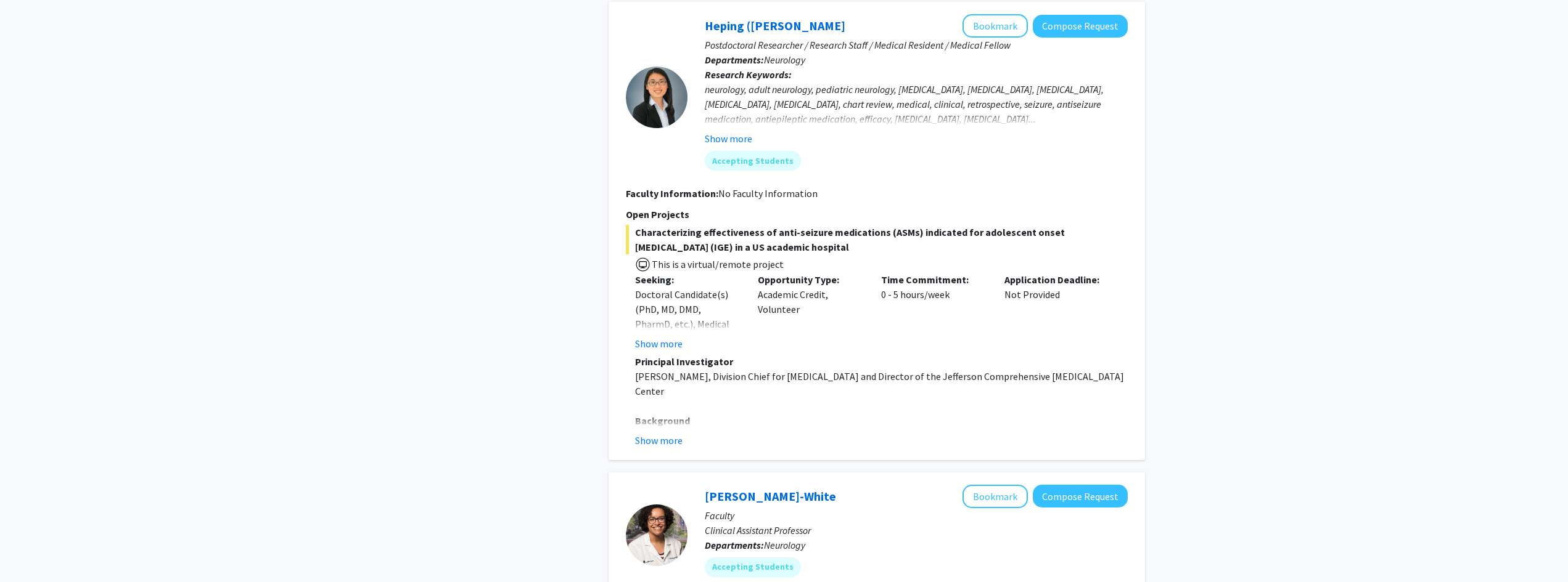
scroll to position [781, 0]
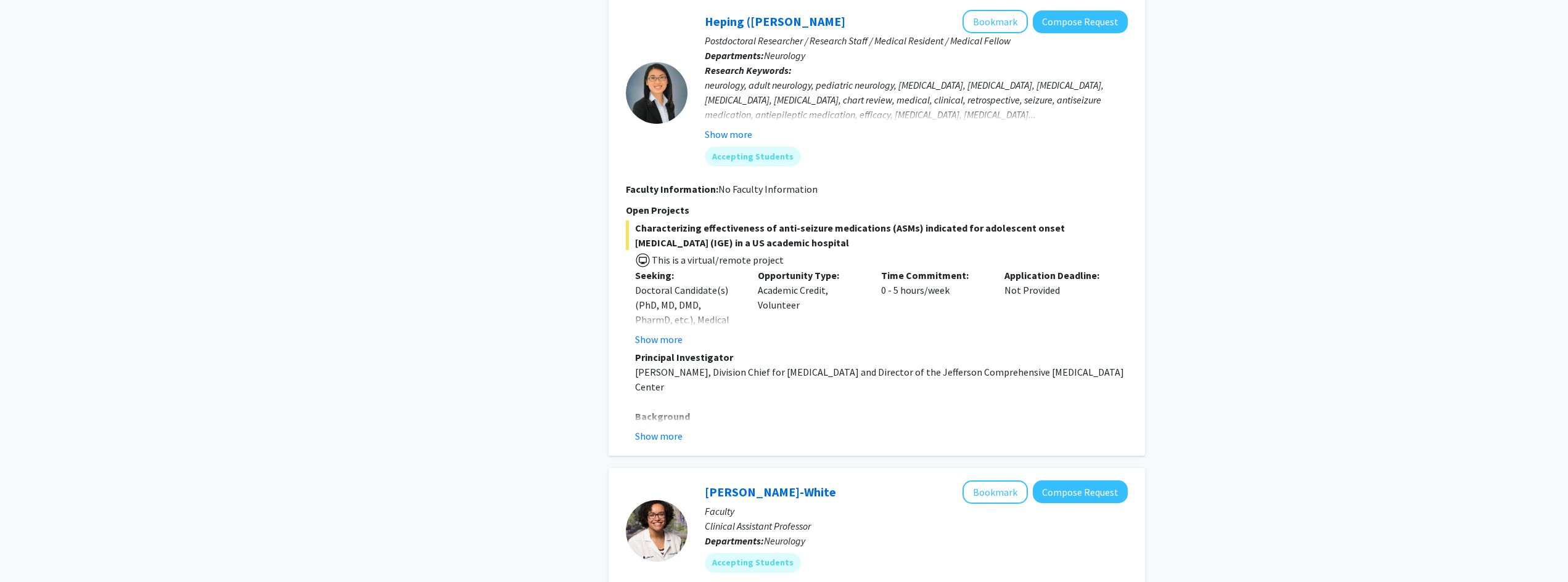
click at [664, 334] on button "Show more" at bounding box center [659, 340] width 48 height 15
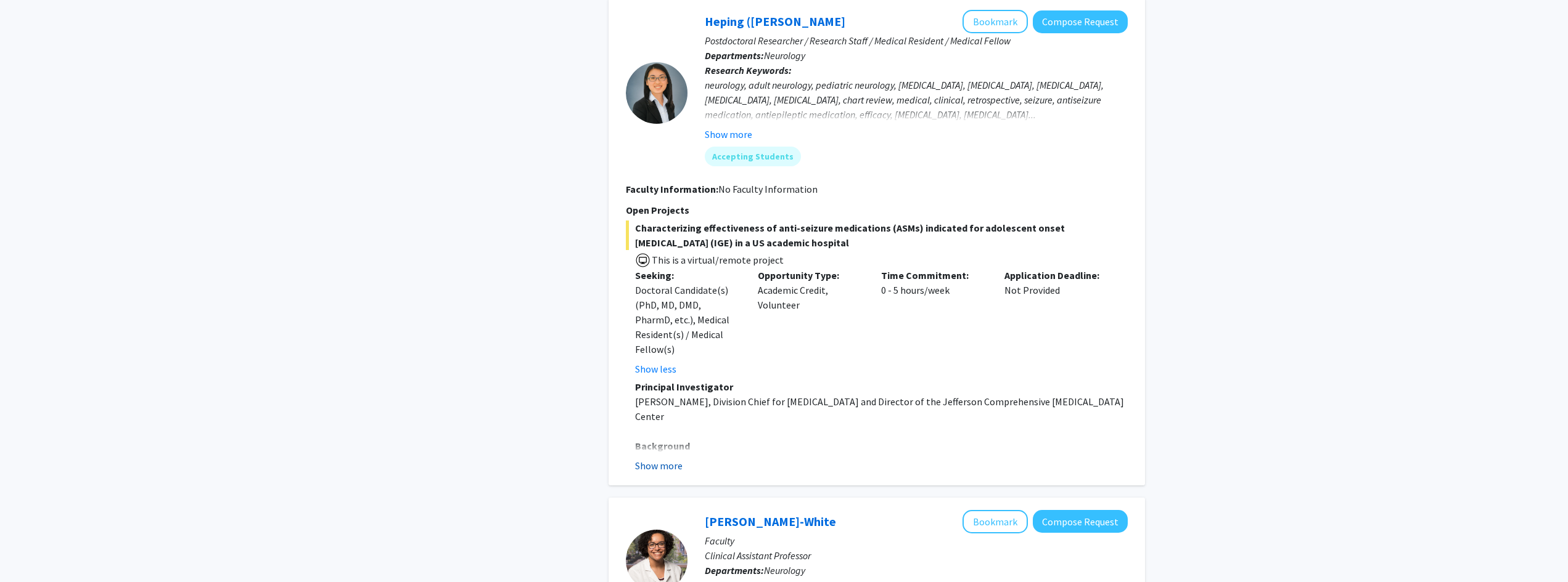
click at [674, 459] on button "Show more" at bounding box center [659, 466] width 48 height 15
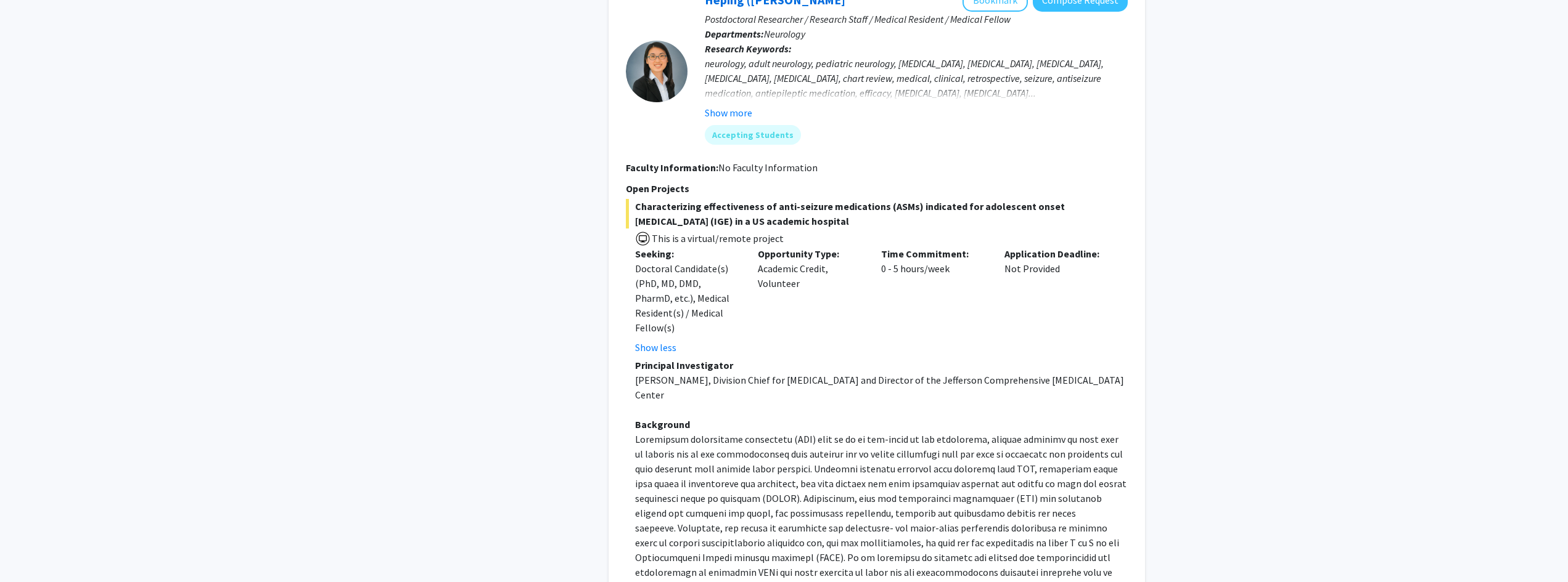
scroll to position [794, 0]
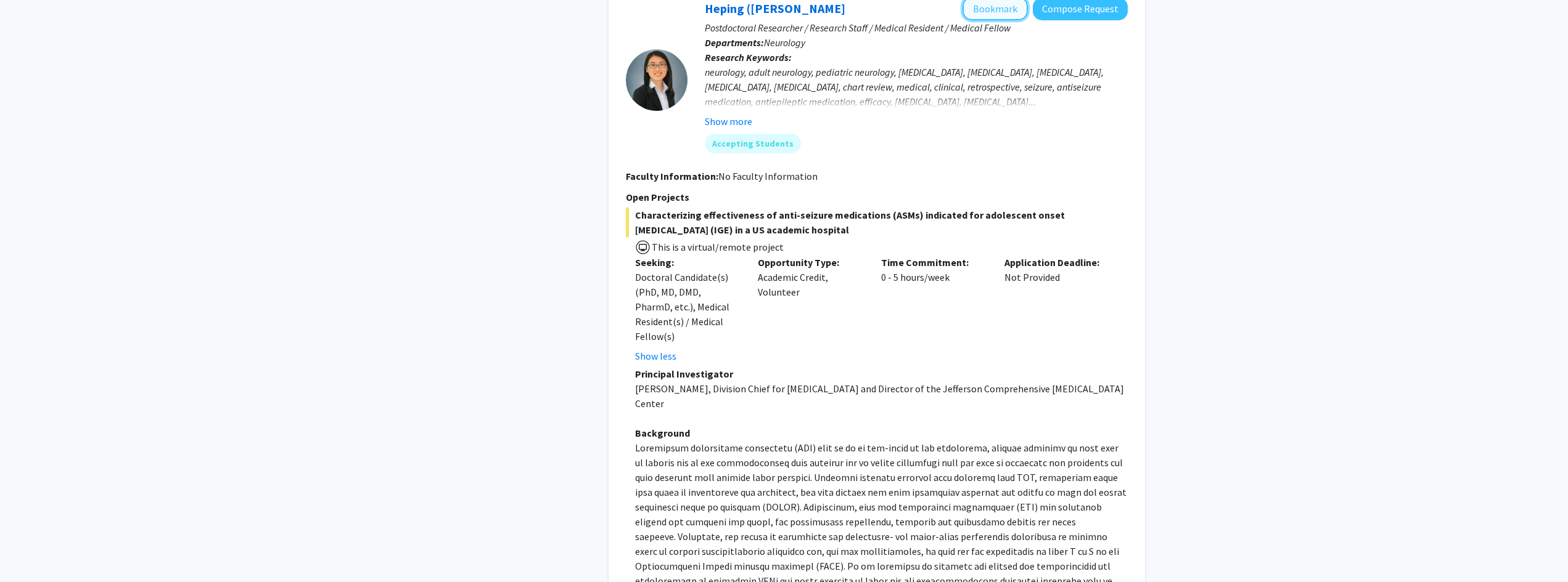
click at [785, 16] on button "Bookmark" at bounding box center [995, 8] width 65 height 24
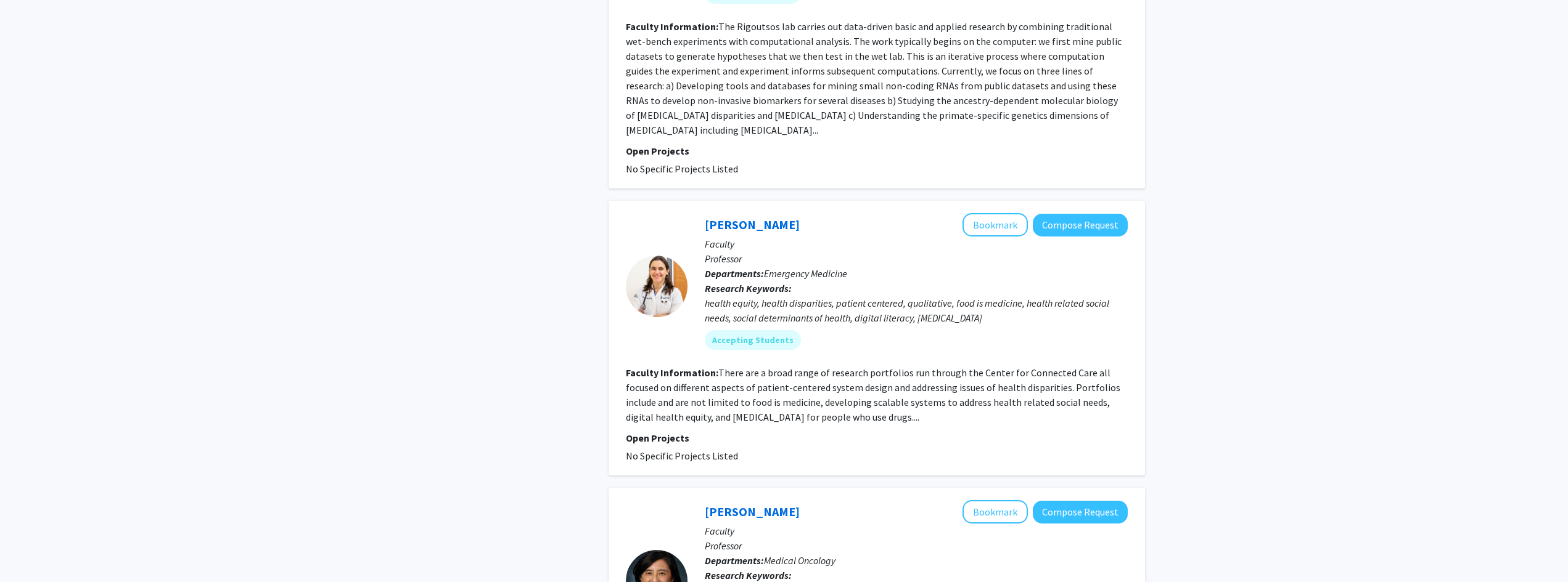
scroll to position [2599, 0]
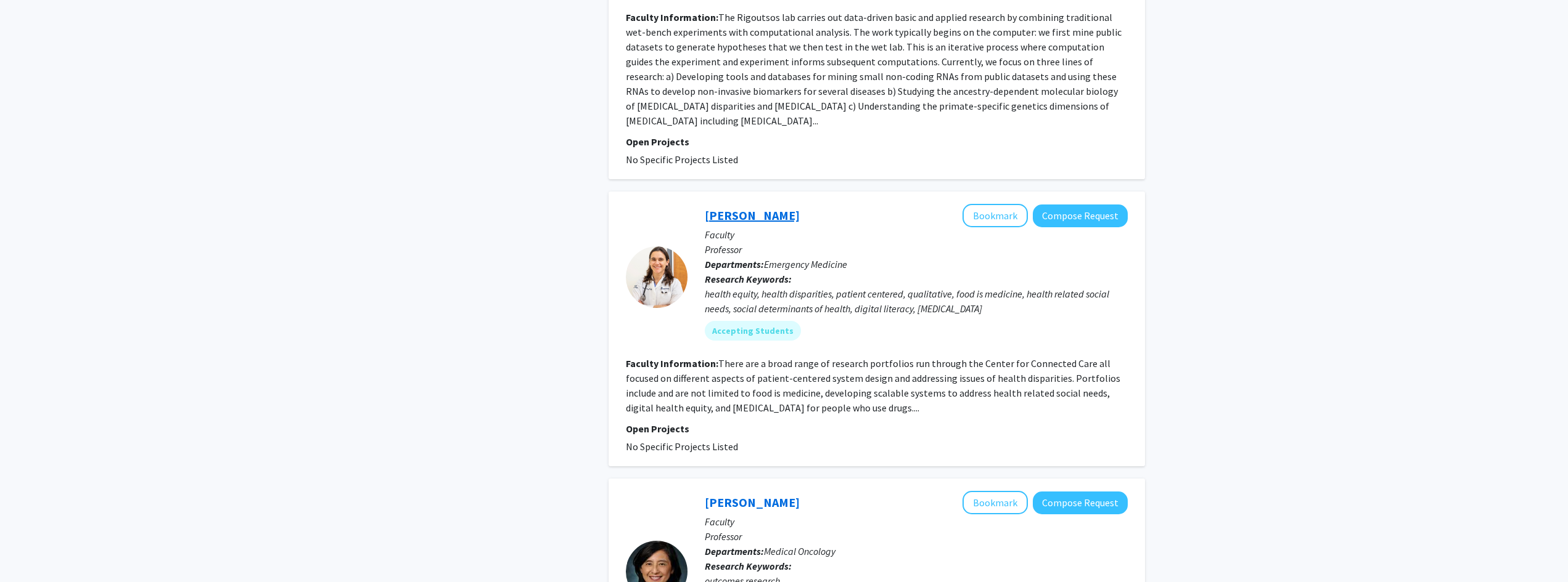
click at [764, 208] on link "[PERSON_NAME]" at bounding box center [752, 215] width 95 height 16
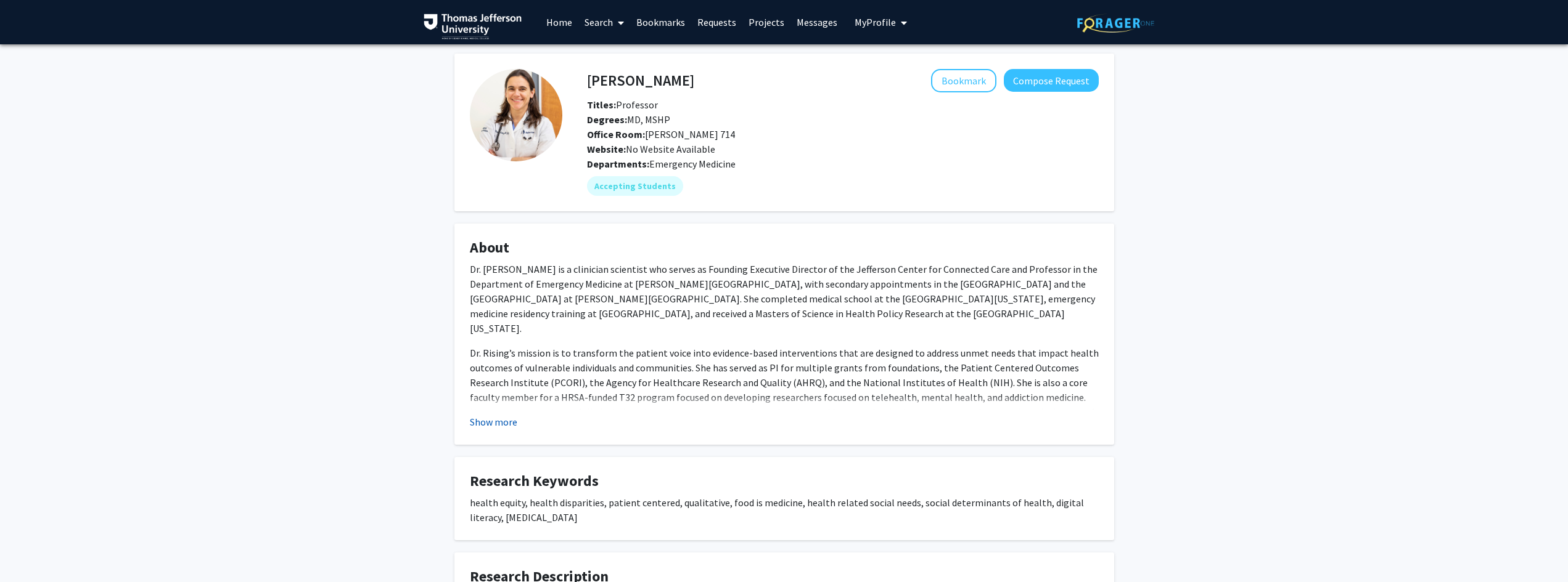
click at [496, 421] on button "Show more" at bounding box center [493, 422] width 48 height 15
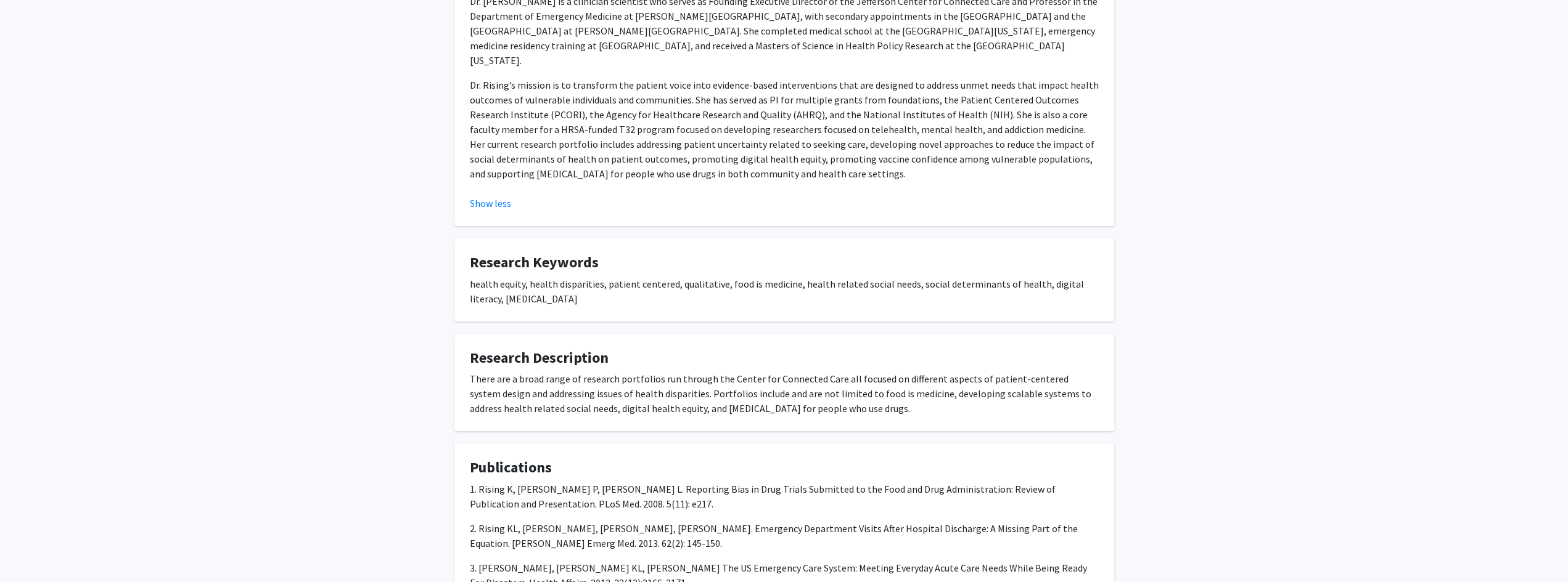
scroll to position [271, 0]
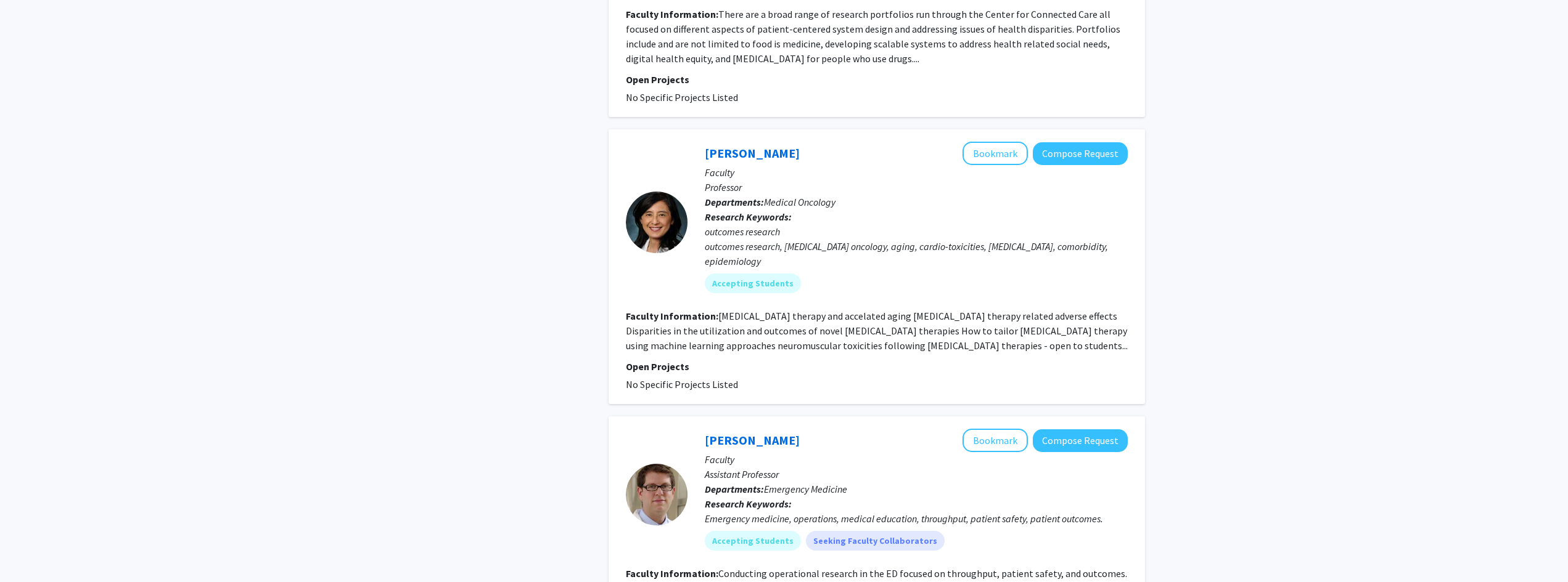
scroll to position [2567, 0]
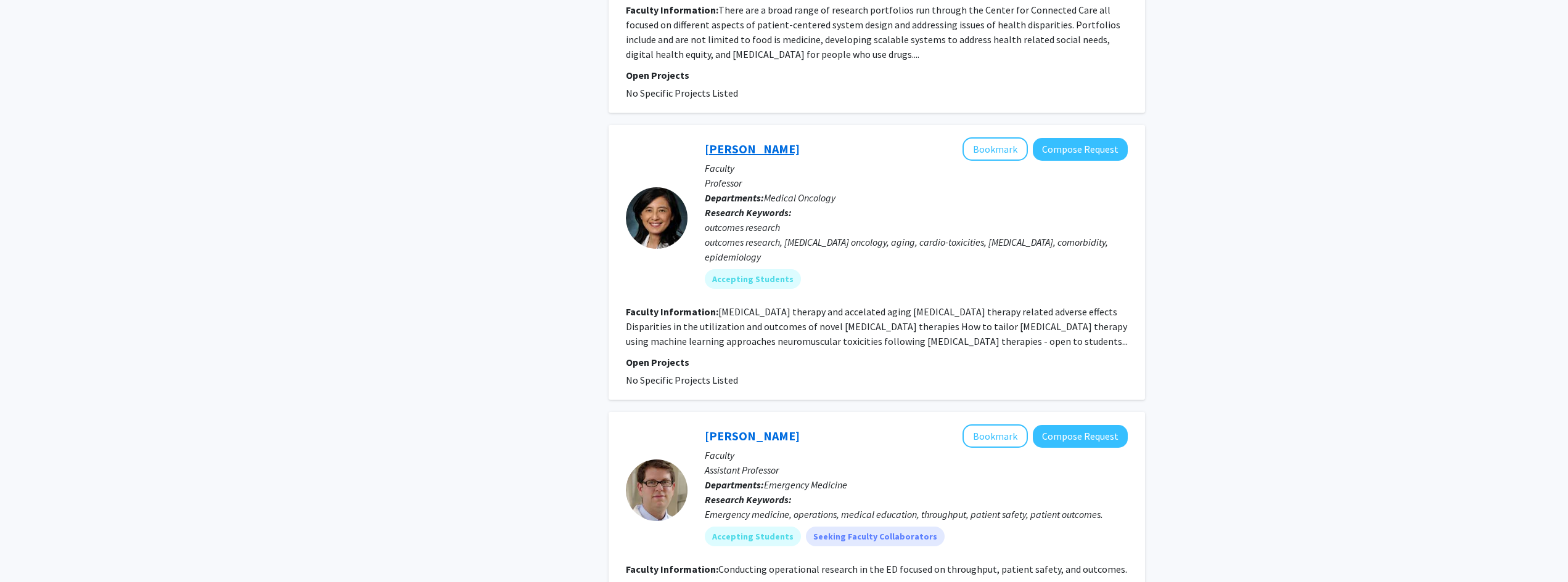
click at [744, 141] on link "[PERSON_NAME]" at bounding box center [752, 149] width 95 height 16
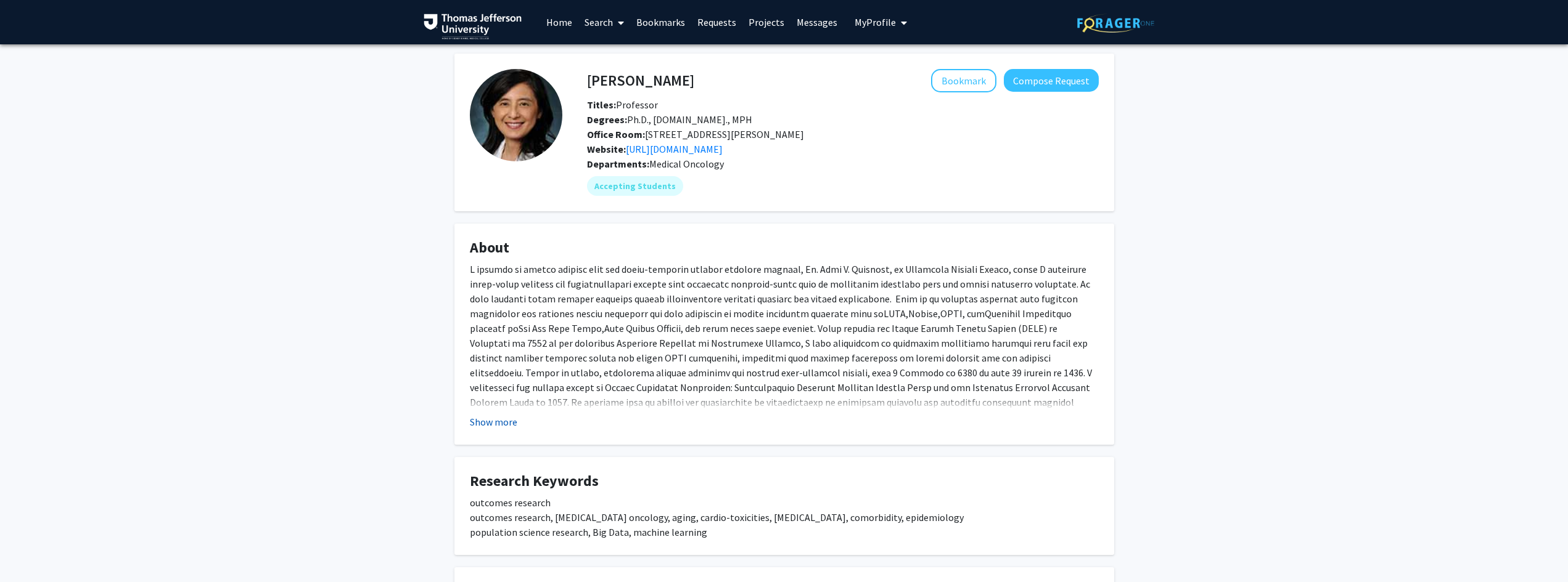
click at [504, 429] on button "Show more" at bounding box center [493, 422] width 48 height 15
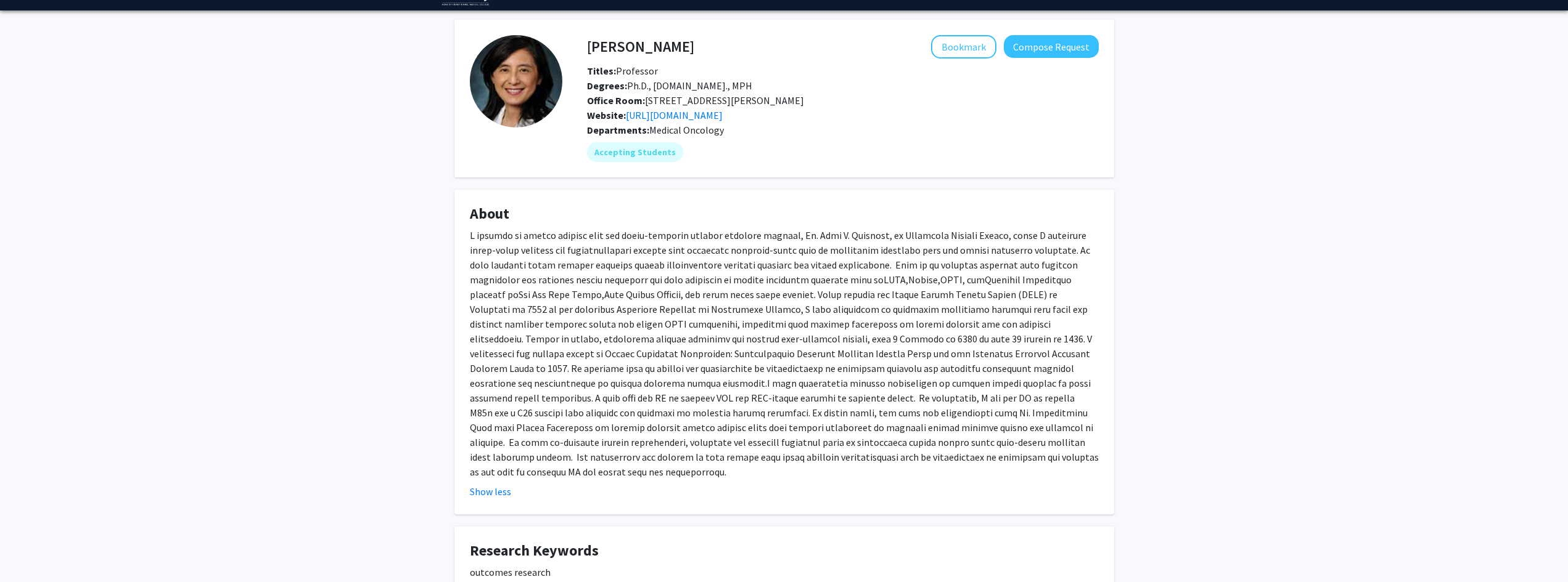
scroll to position [33, 0]
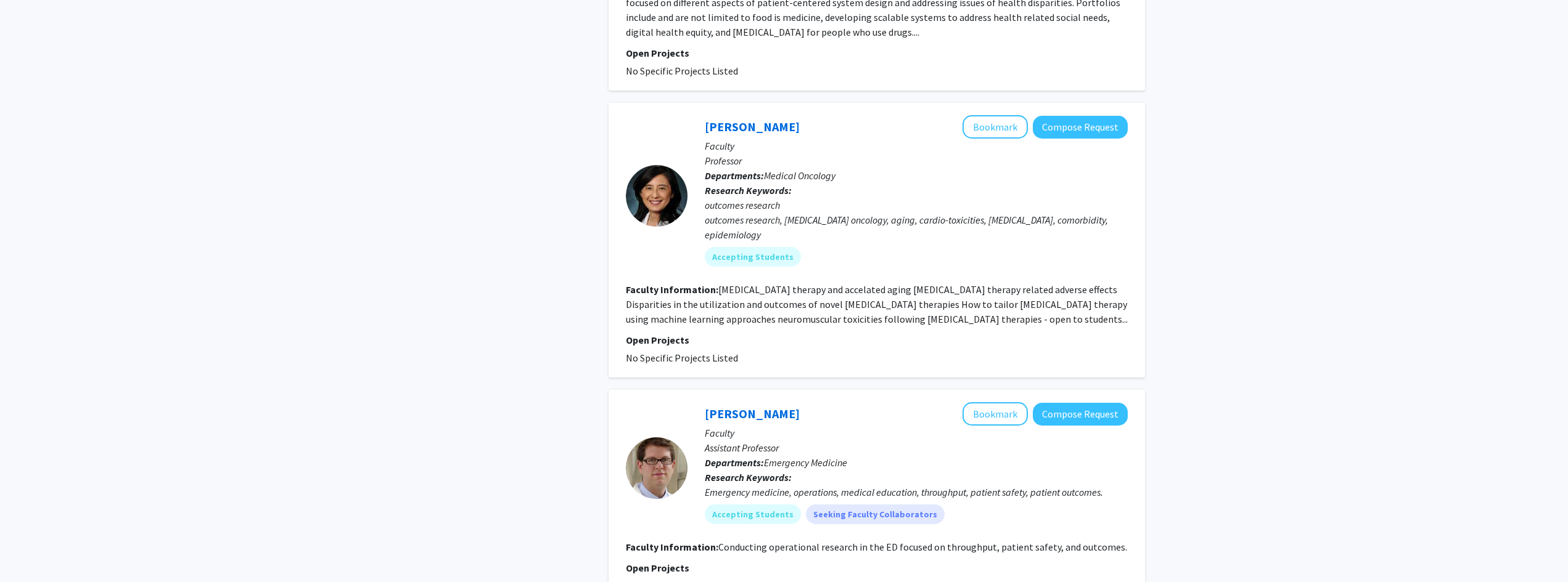
scroll to position [2605, 0]
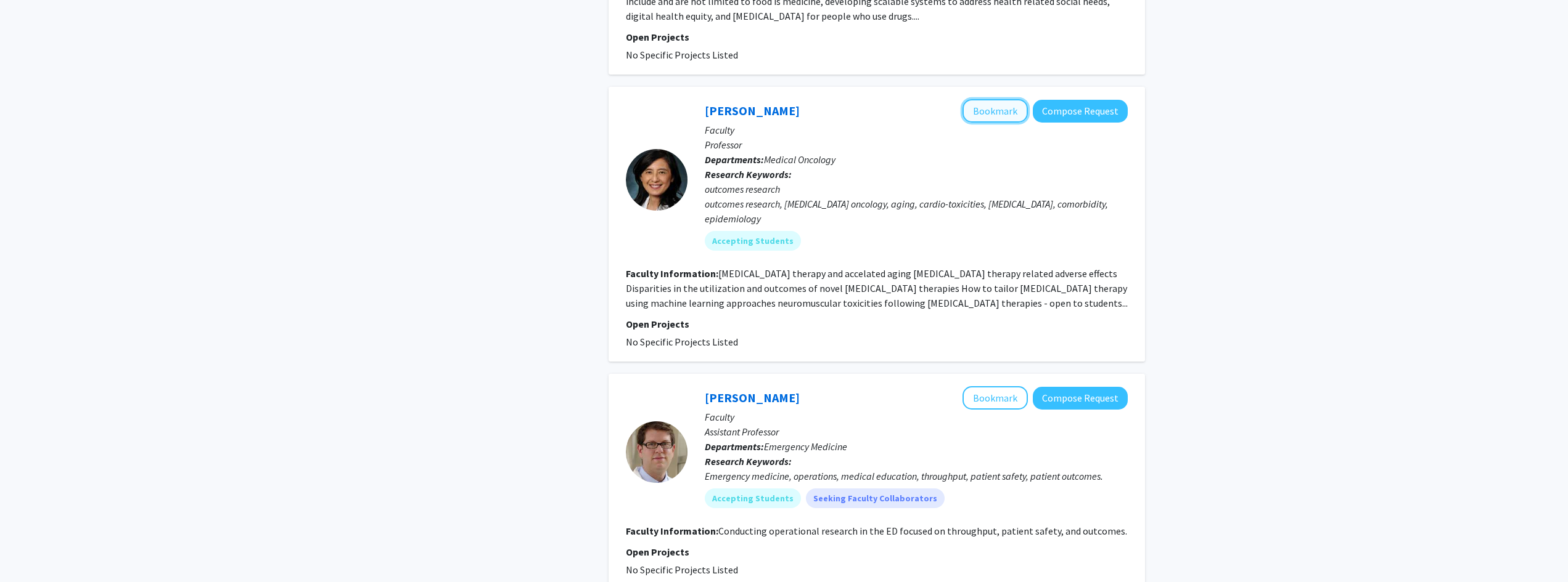
click at [785, 102] on button "Bookmark" at bounding box center [995, 111] width 65 height 24
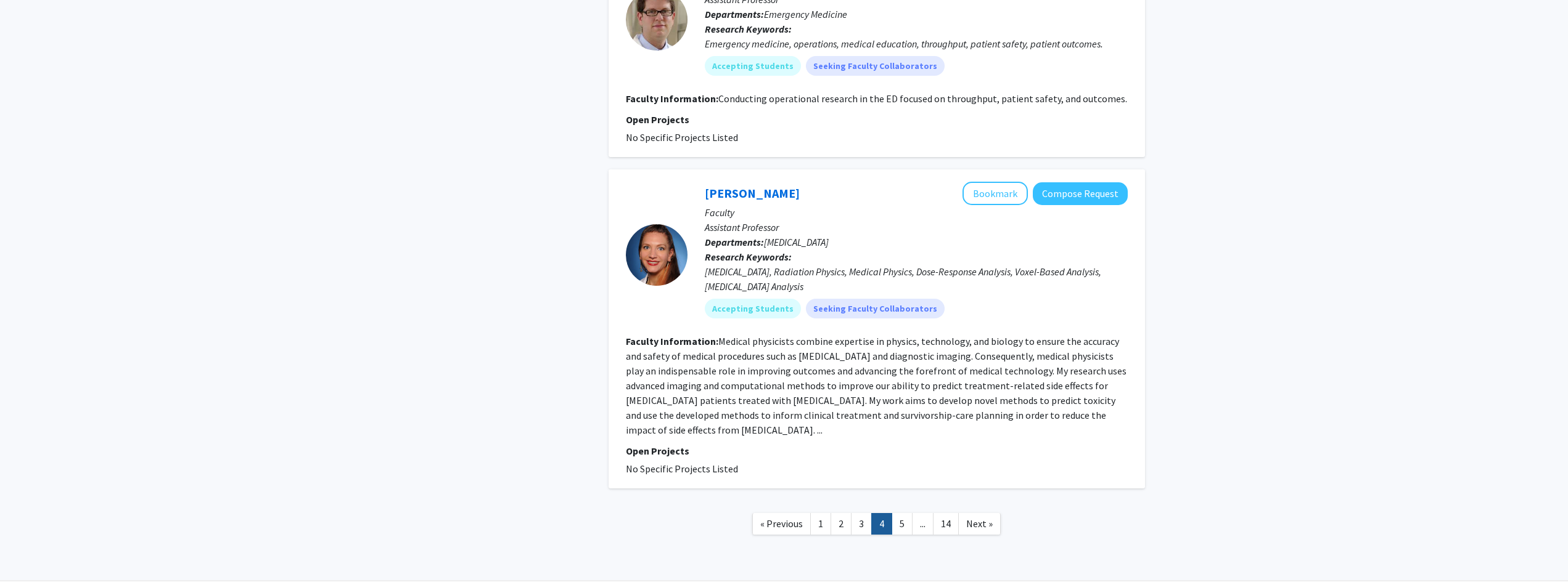
scroll to position [3058, 0]
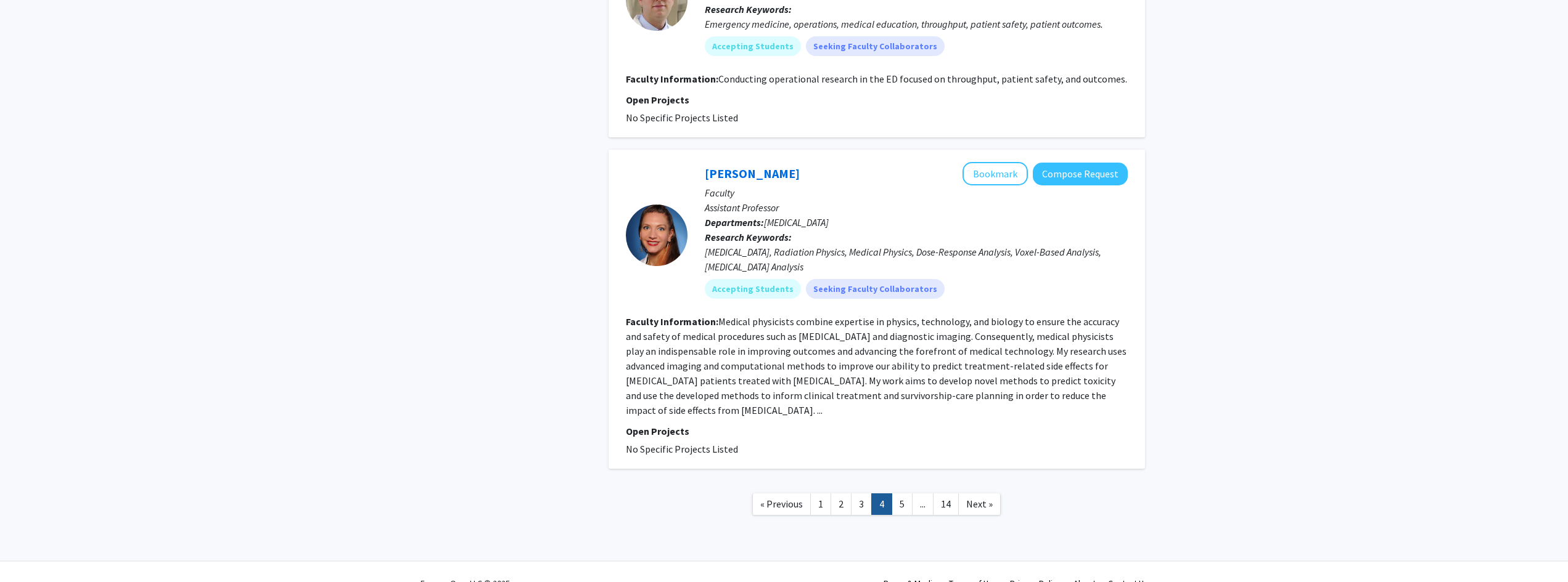
click at [754, 166] on link "[PERSON_NAME]" at bounding box center [752, 173] width 95 height 16
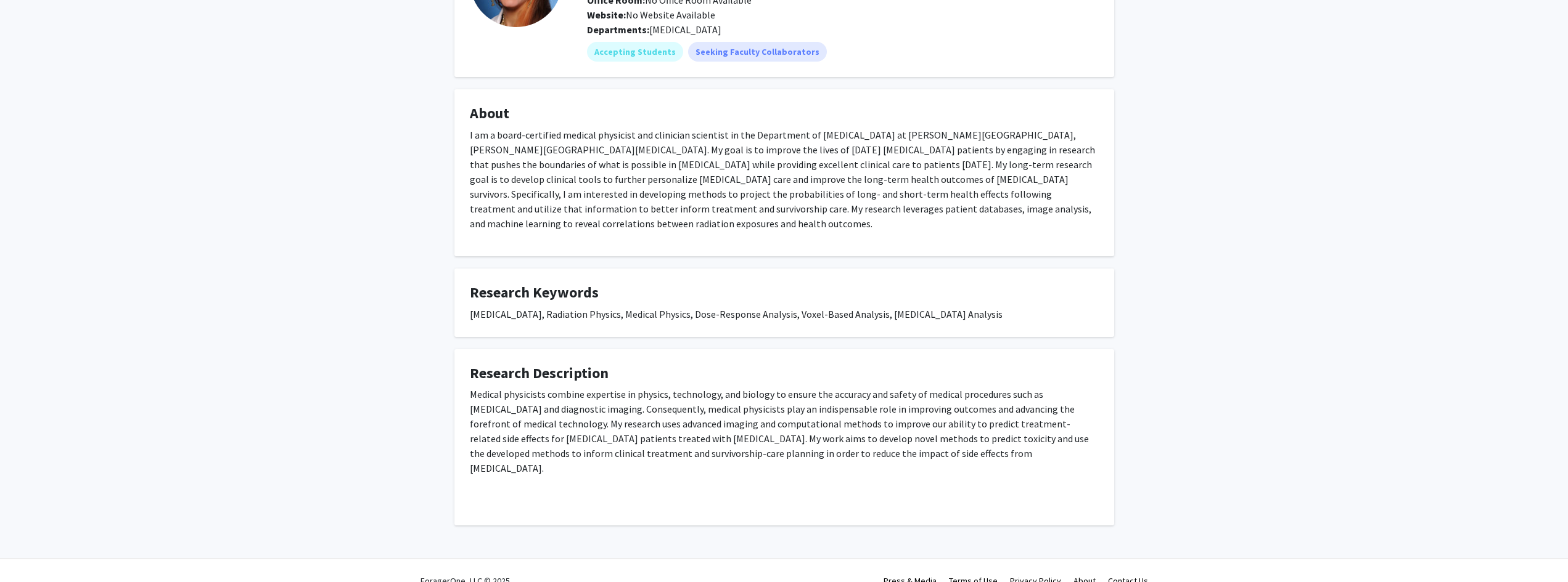
scroll to position [140, 0]
